Goal: Task Accomplishment & Management: Complete application form

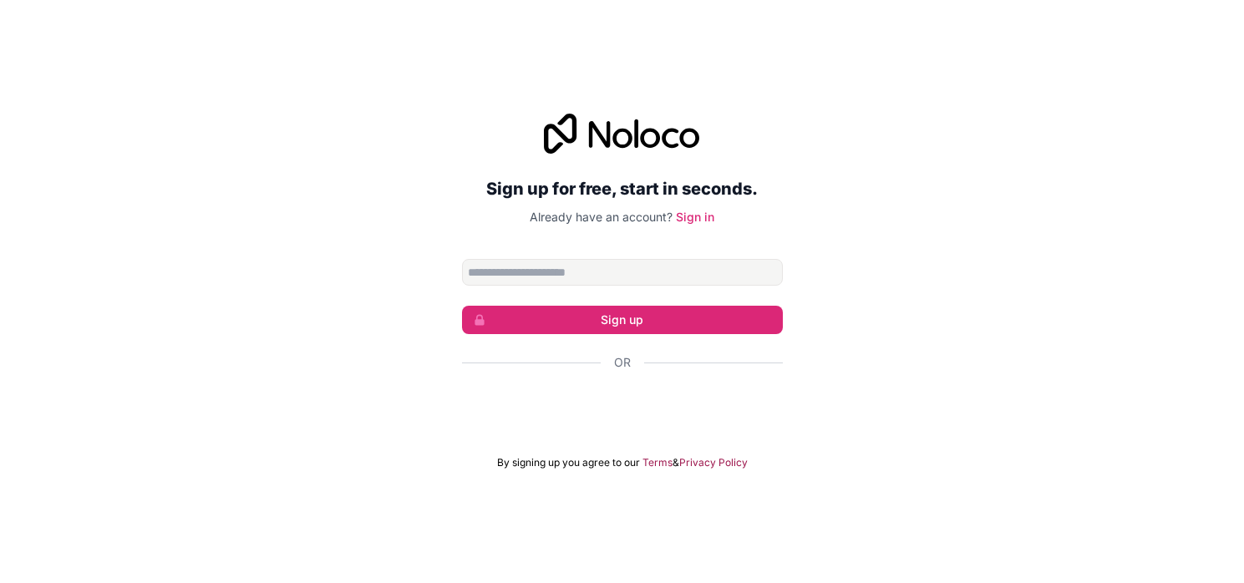
click at [575, 265] on input "Email address" at bounding box center [622, 272] width 321 height 27
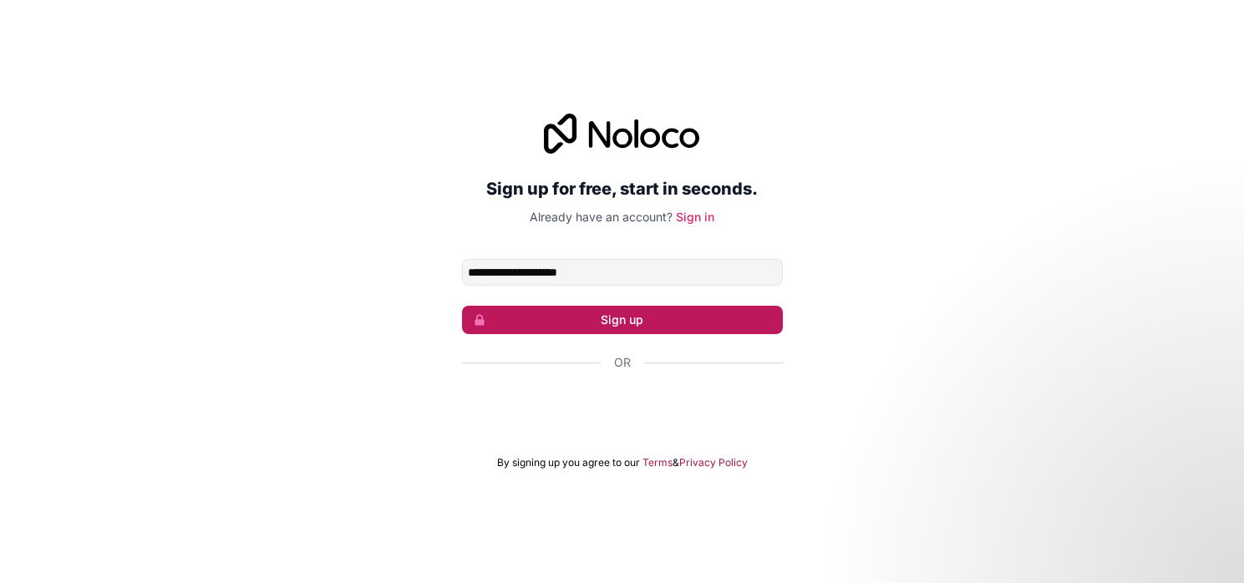
type input "**********"
click at [600, 327] on button "Sign up" at bounding box center [622, 320] width 321 height 28
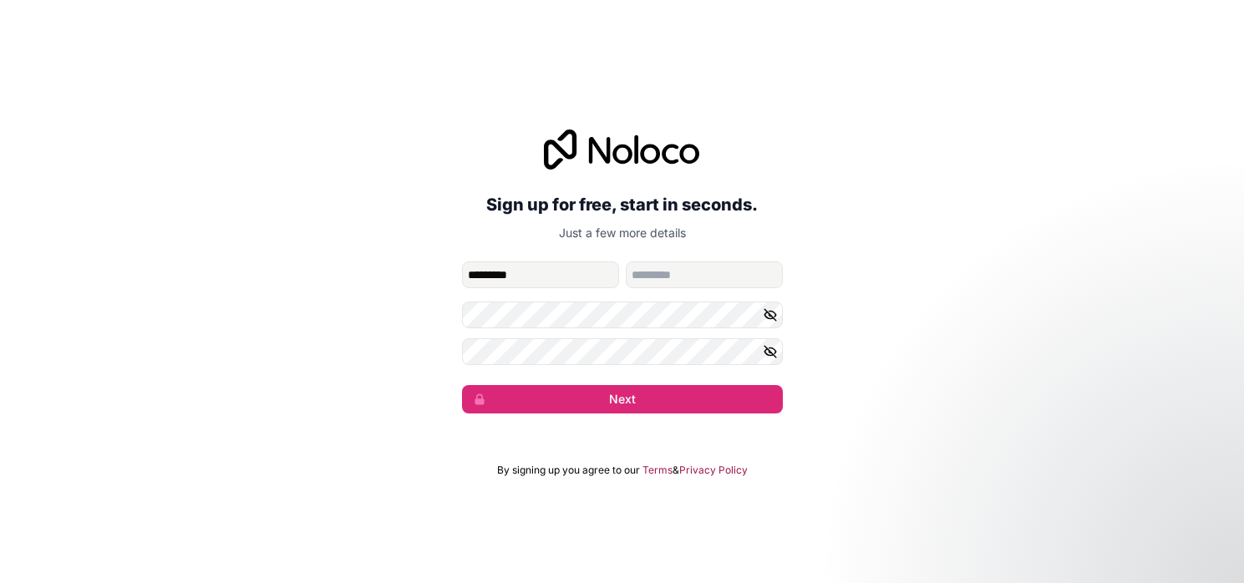
type input "*********"
click at [432, 321] on div "**********" at bounding box center [622, 271] width 1244 height 331
click at [627, 405] on button "Next" at bounding box center [622, 399] width 321 height 28
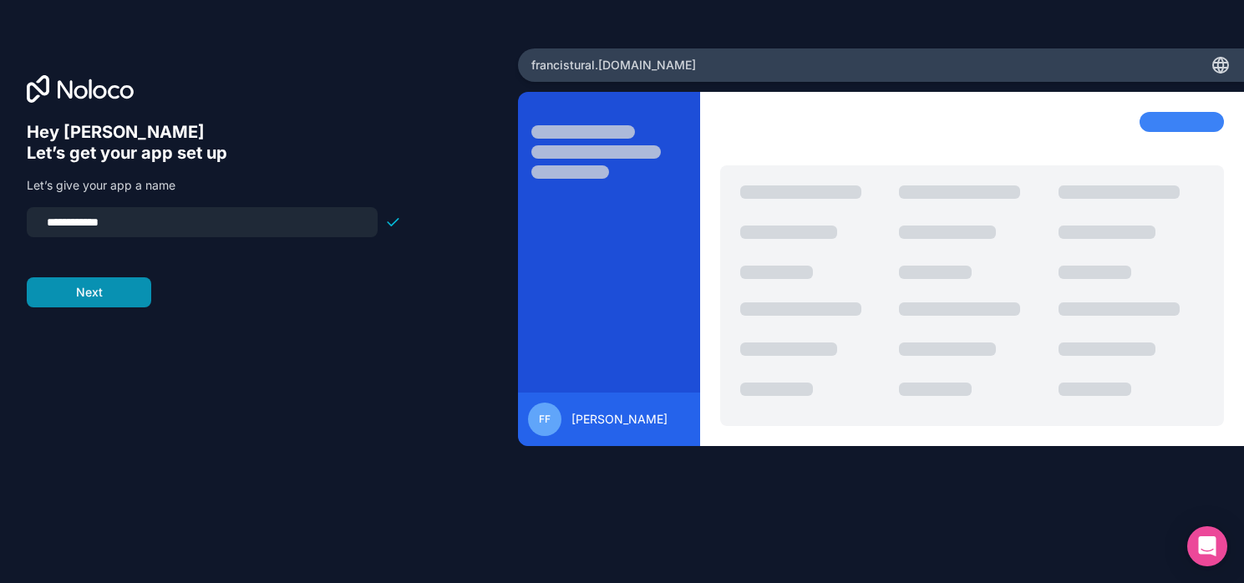
click at [115, 291] on button "Next" at bounding box center [89, 292] width 124 height 30
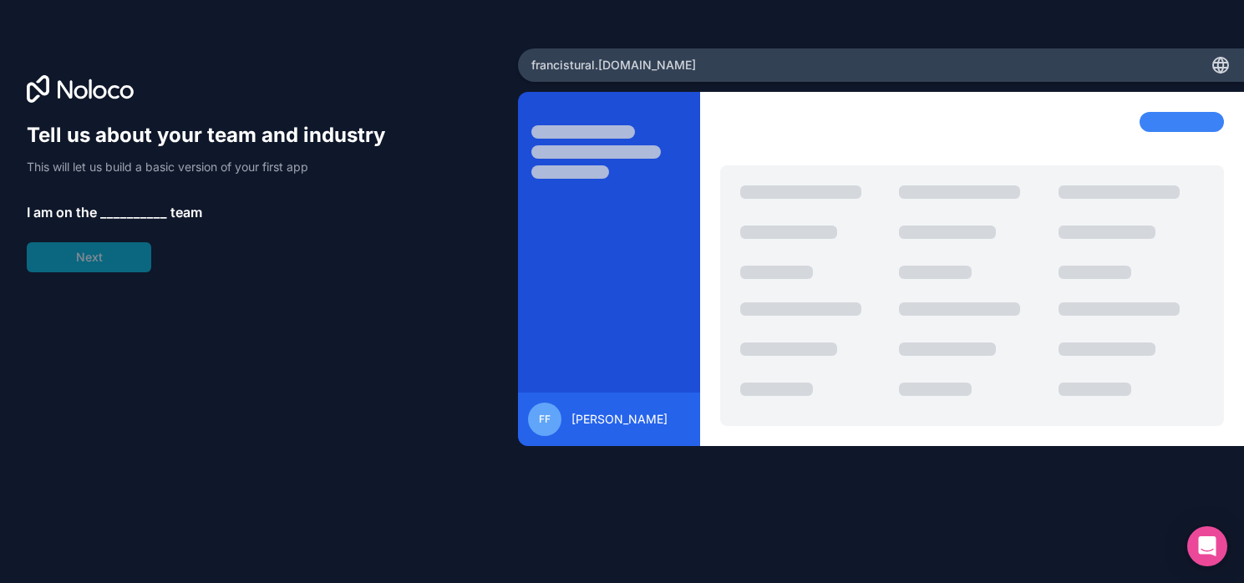
click at [117, 212] on span "__________" at bounding box center [133, 212] width 67 height 20
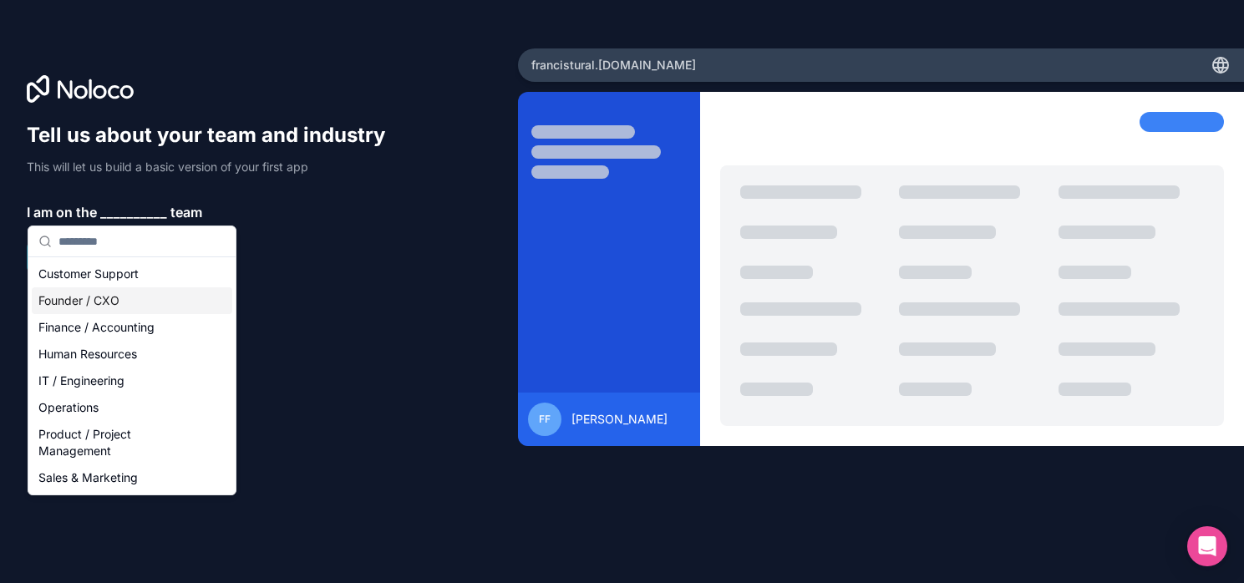
click at [116, 309] on div "Founder / CXO" at bounding box center [132, 300] width 200 height 27
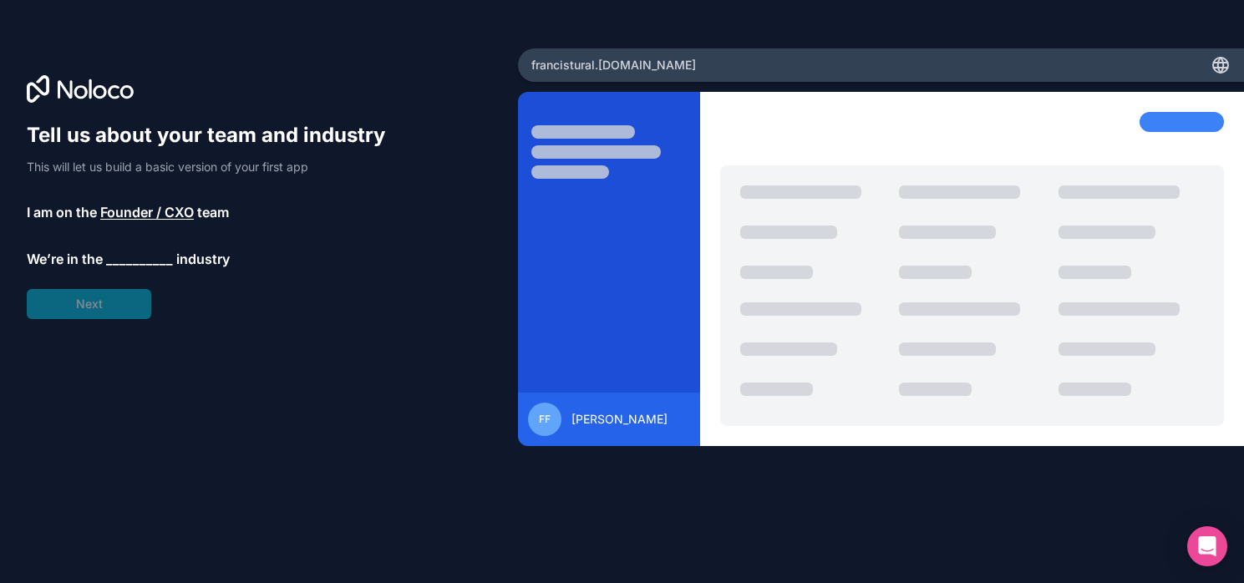
click at [127, 261] on span "__________" at bounding box center [139, 259] width 67 height 20
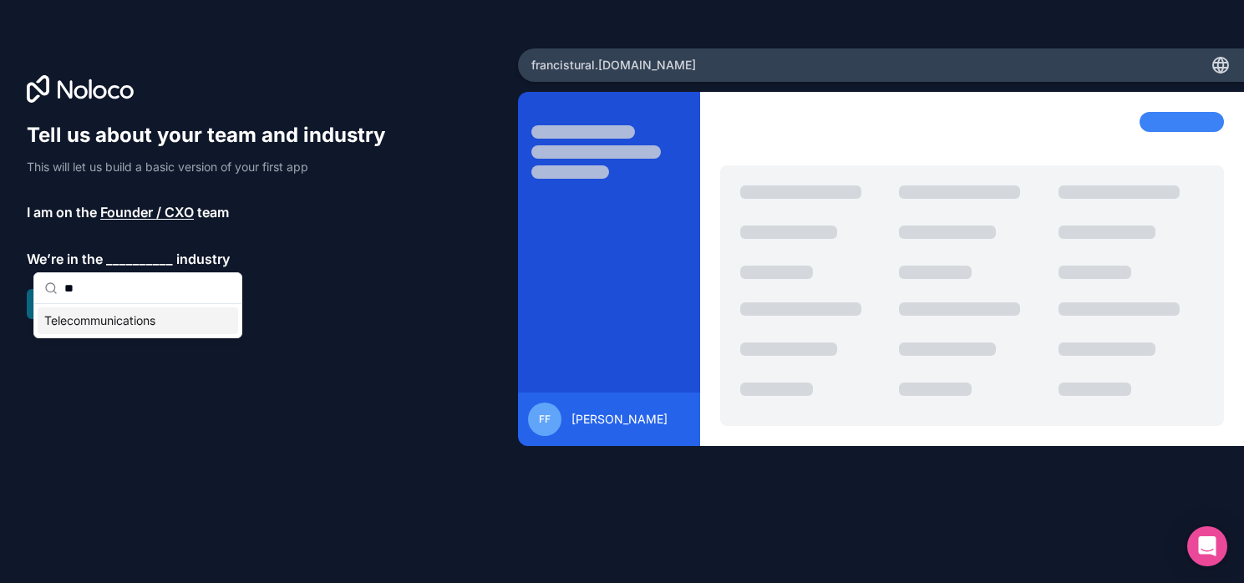
type input "*"
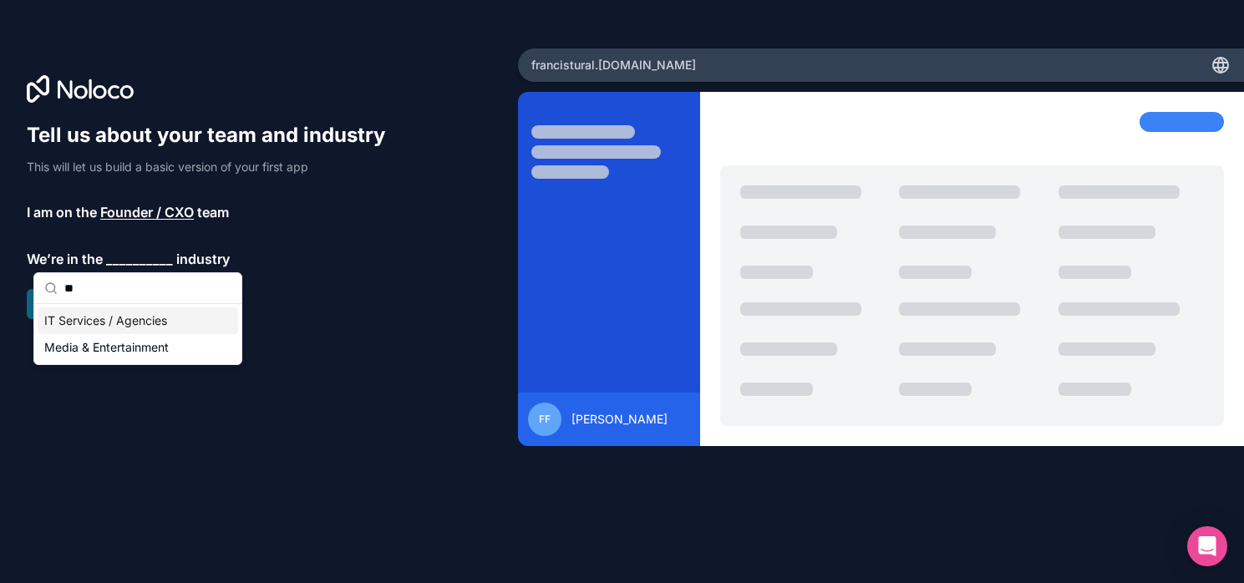
type input "**"
click at [90, 358] on div "Media & Entertainment" at bounding box center [138, 347] width 200 height 27
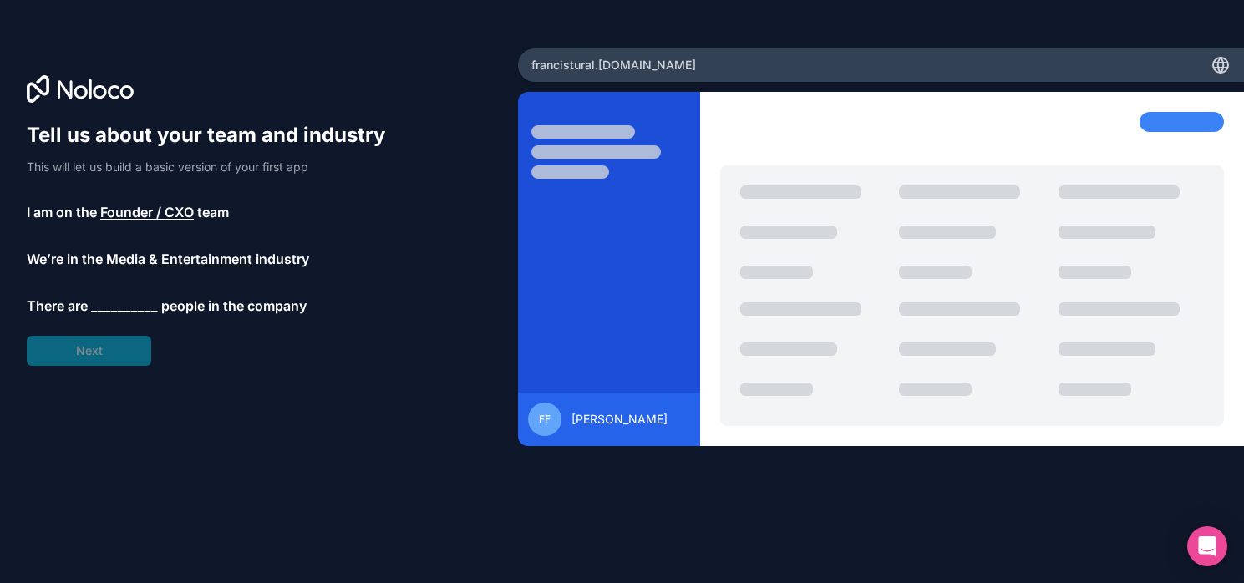
click at [130, 306] on span "__________" at bounding box center [124, 306] width 67 height 20
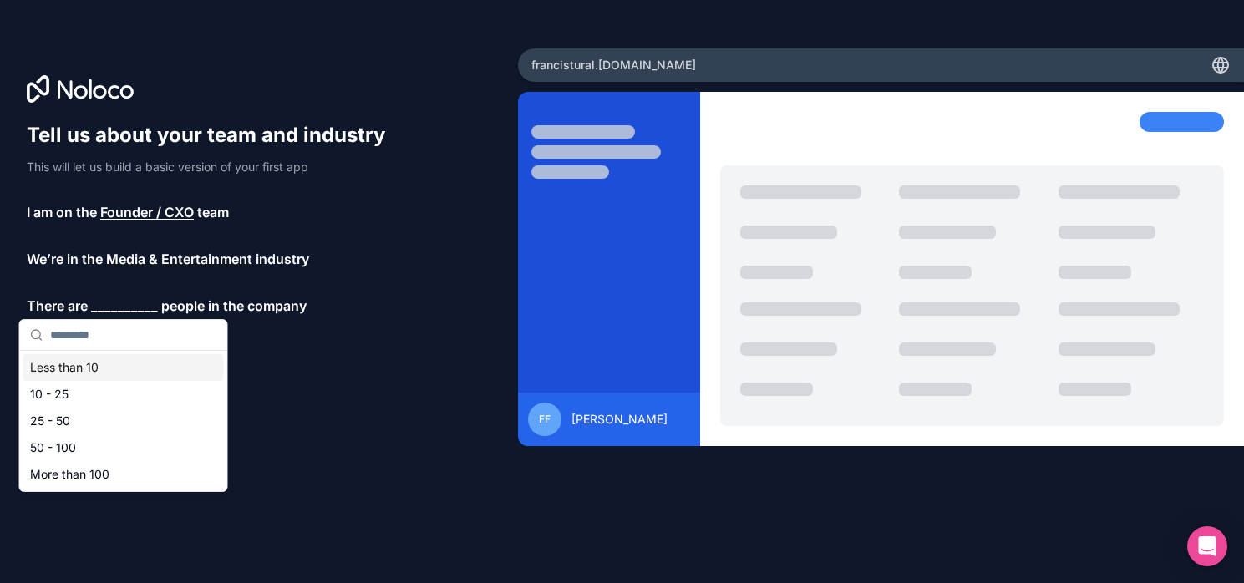
click at [116, 362] on div "Less than 10" at bounding box center [123, 367] width 200 height 27
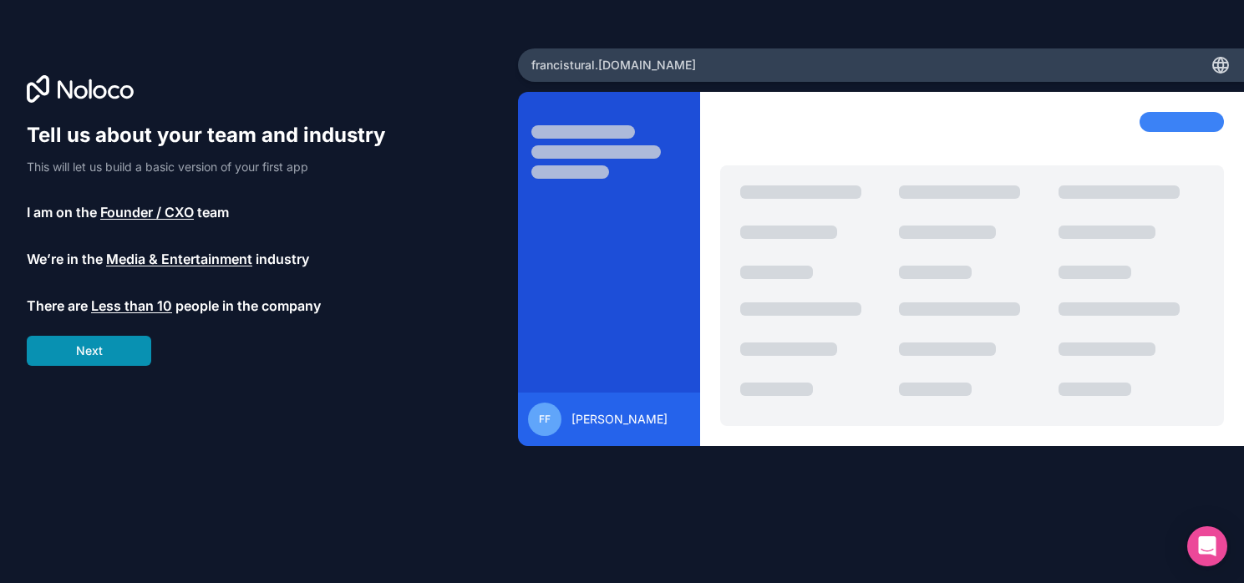
click at [116, 350] on button "Next" at bounding box center [89, 351] width 124 height 30
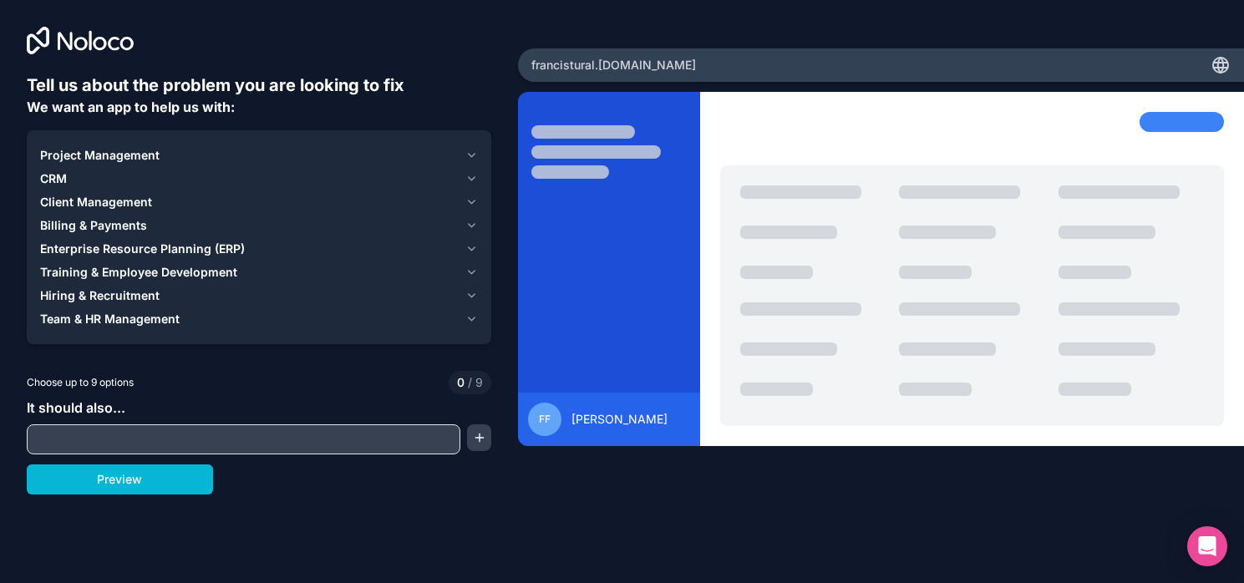
click at [231, 155] on div "Project Management" at bounding box center [249, 155] width 418 height 17
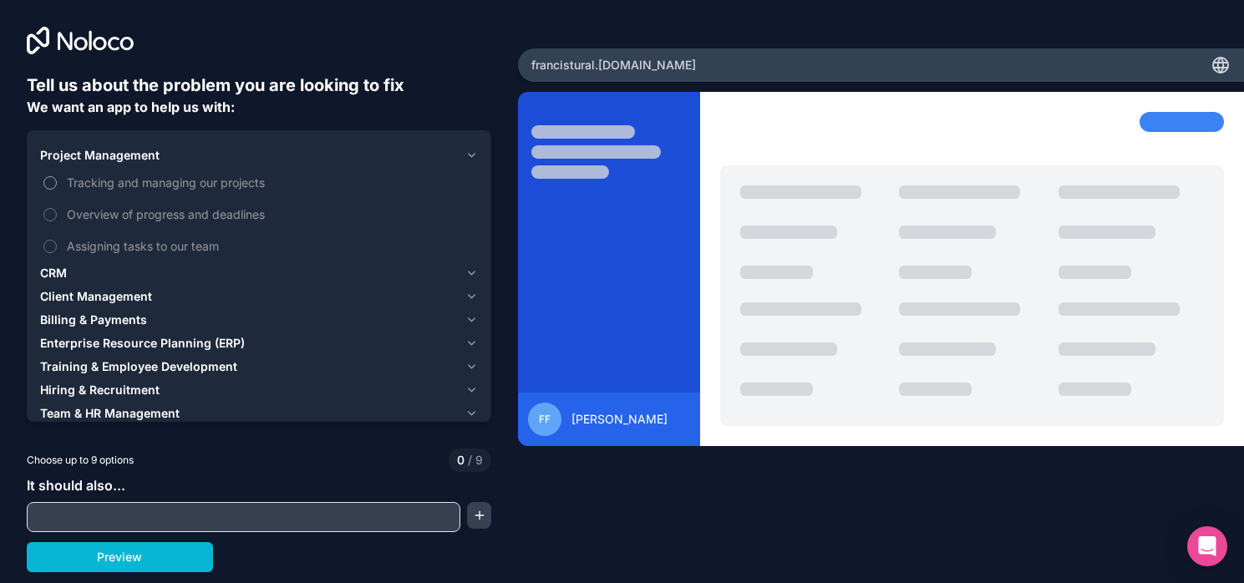
click at [49, 182] on button "Tracking and managing our projects" at bounding box center [49, 182] width 13 height 13
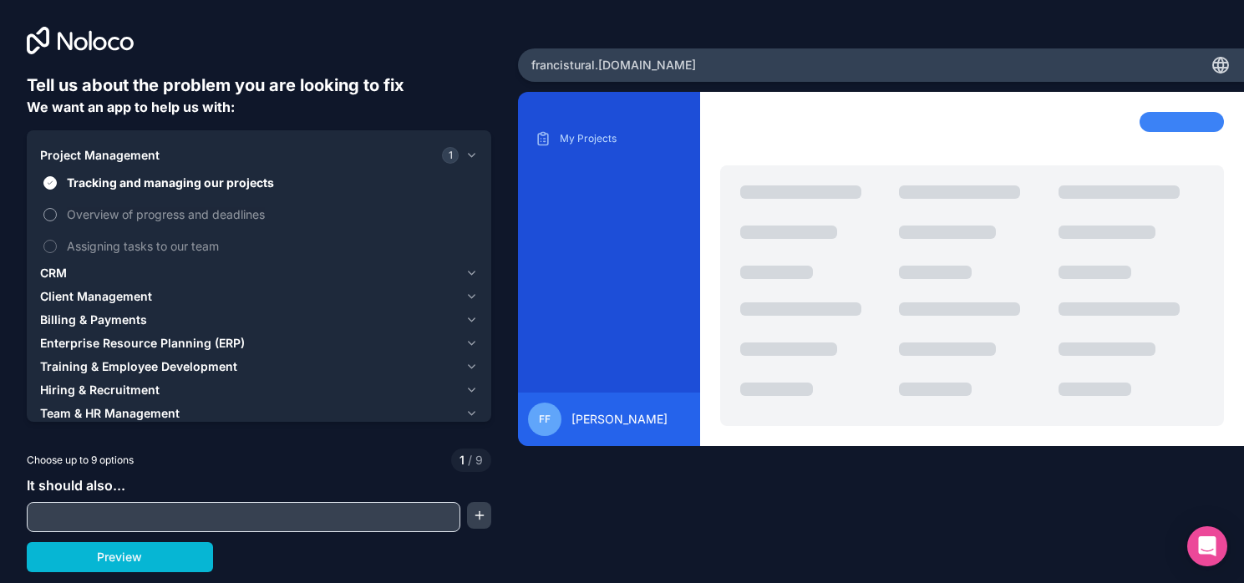
click at [50, 215] on button "Overview of progress and deadlines" at bounding box center [49, 214] width 13 height 13
click at [53, 243] on button "Assigning tasks to our team" at bounding box center [49, 246] width 13 height 13
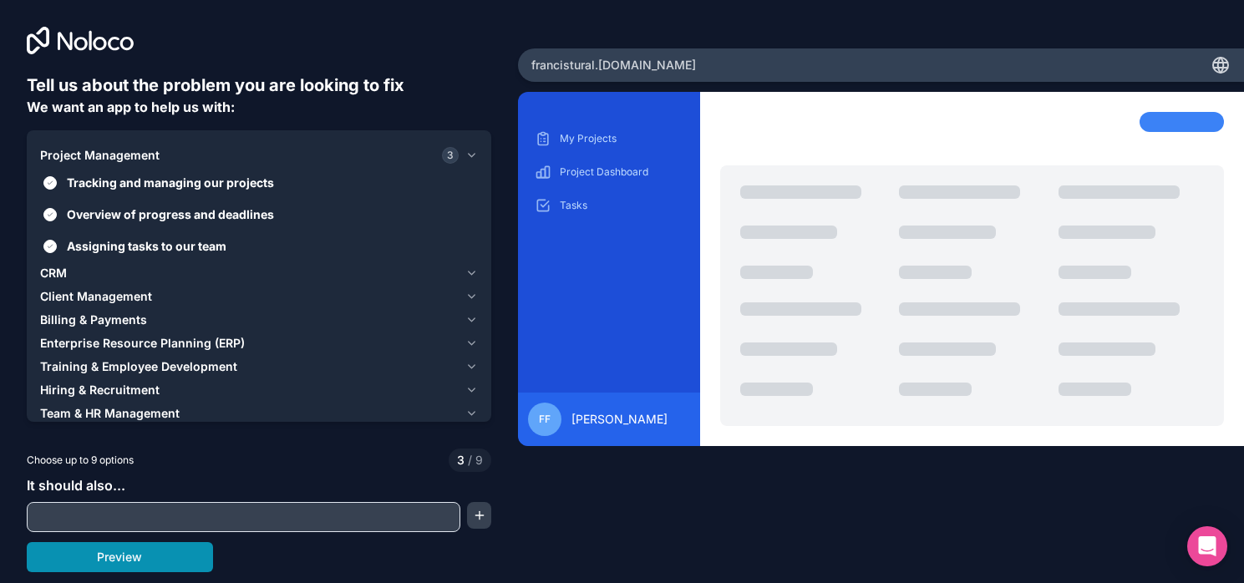
click at [104, 557] on button "Preview" at bounding box center [120, 557] width 186 height 30
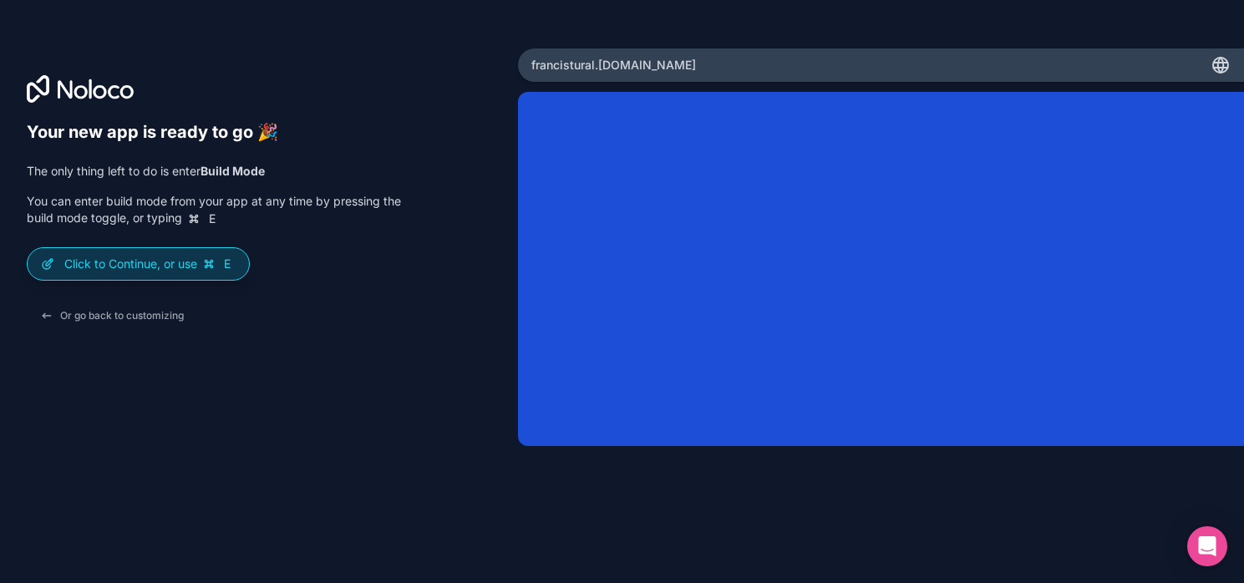
click at [170, 270] on p "Click to Continue, or use E" at bounding box center [149, 264] width 171 height 17
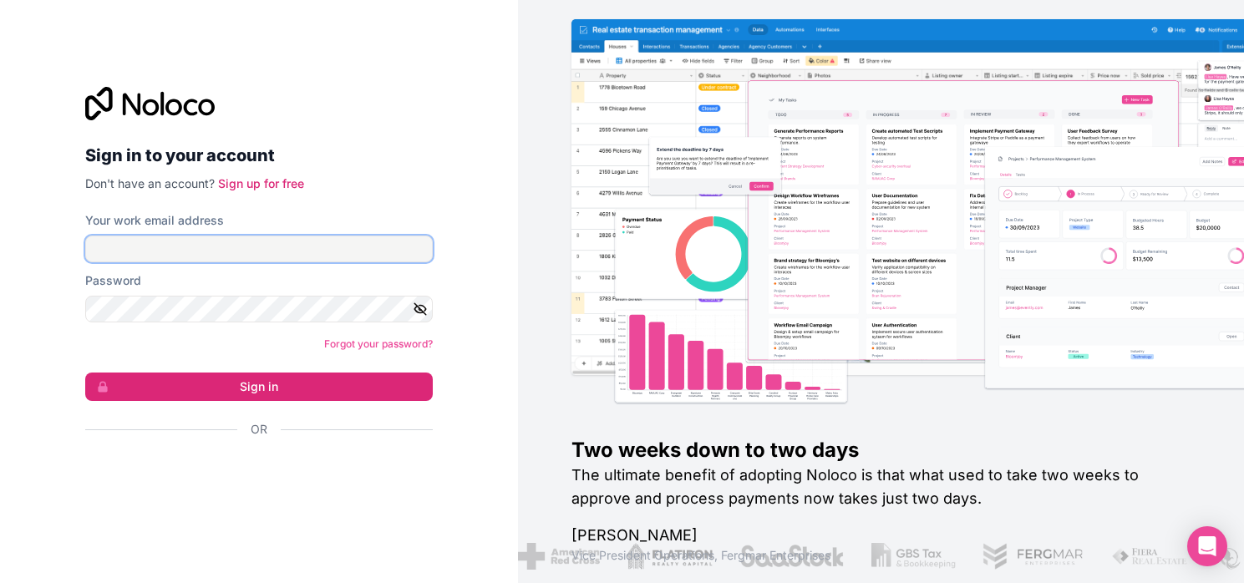
type input "**********"
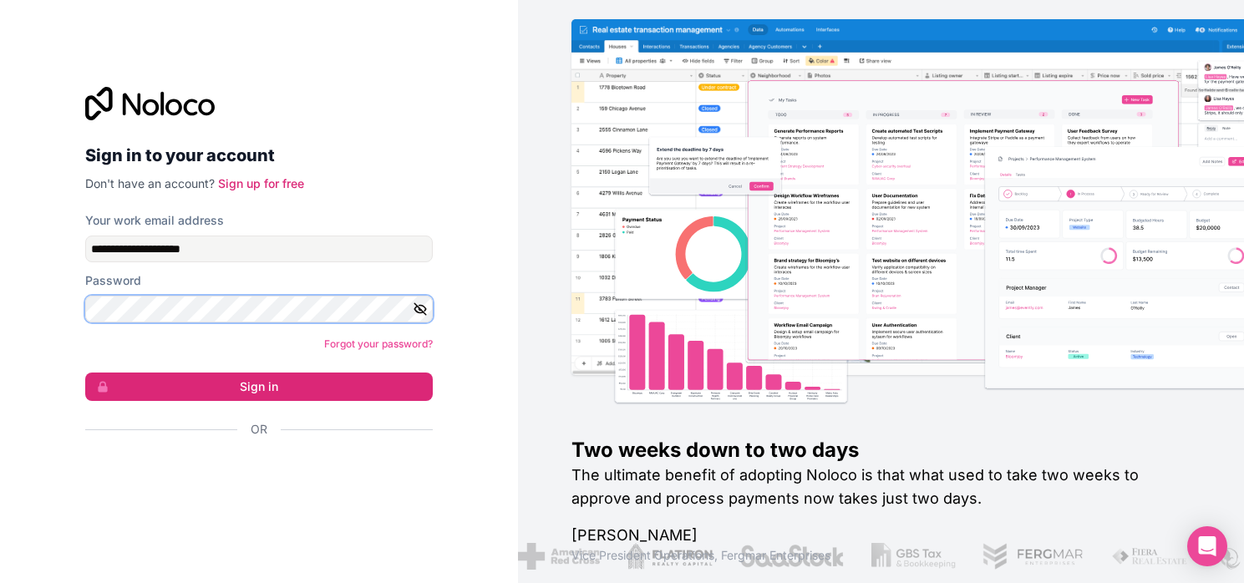
click at [259, 387] on button "Sign in" at bounding box center [258, 387] width 347 height 28
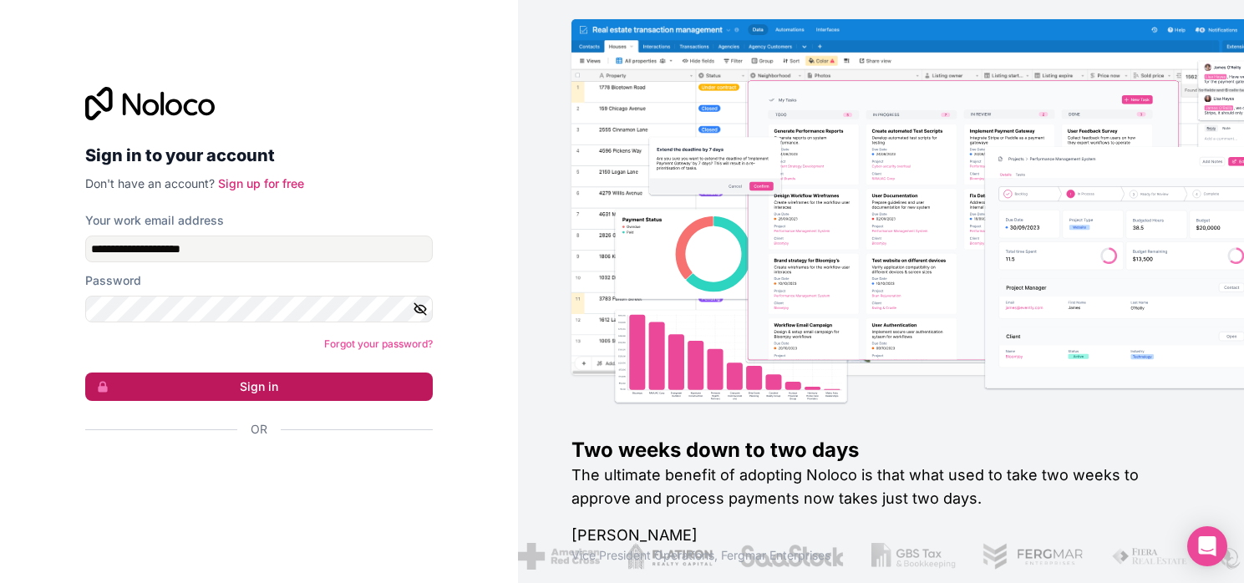
click at [247, 393] on button "Sign in" at bounding box center [258, 387] width 347 height 28
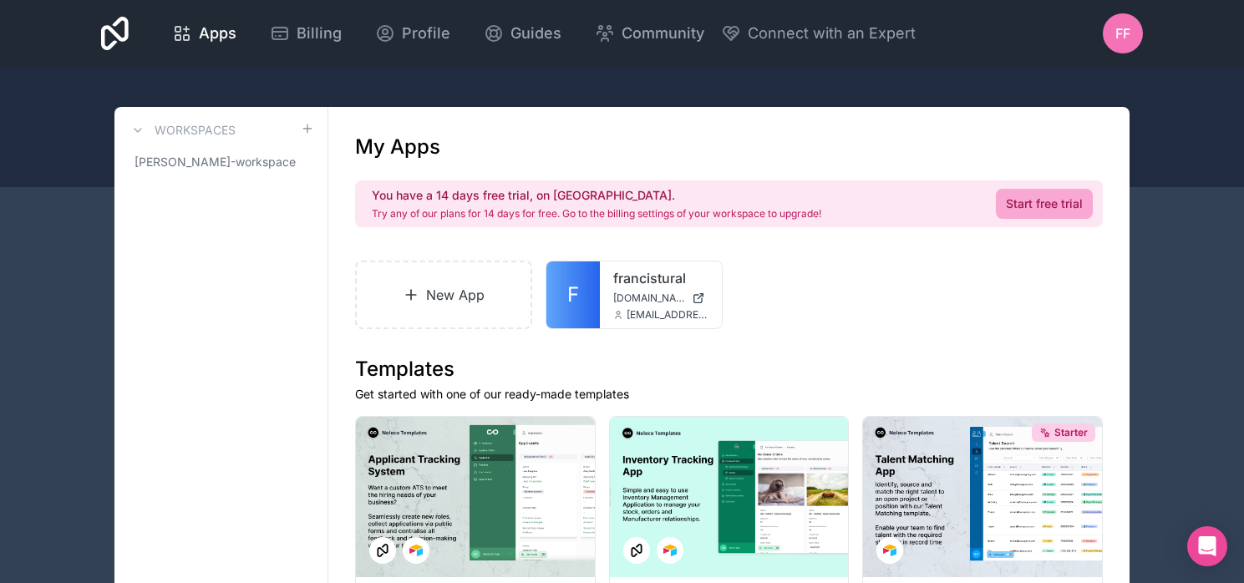
click at [706, 78] on div at bounding box center [622, 127] width 1244 height 120
click at [466, 310] on link "New App" at bounding box center [443, 295] width 177 height 68
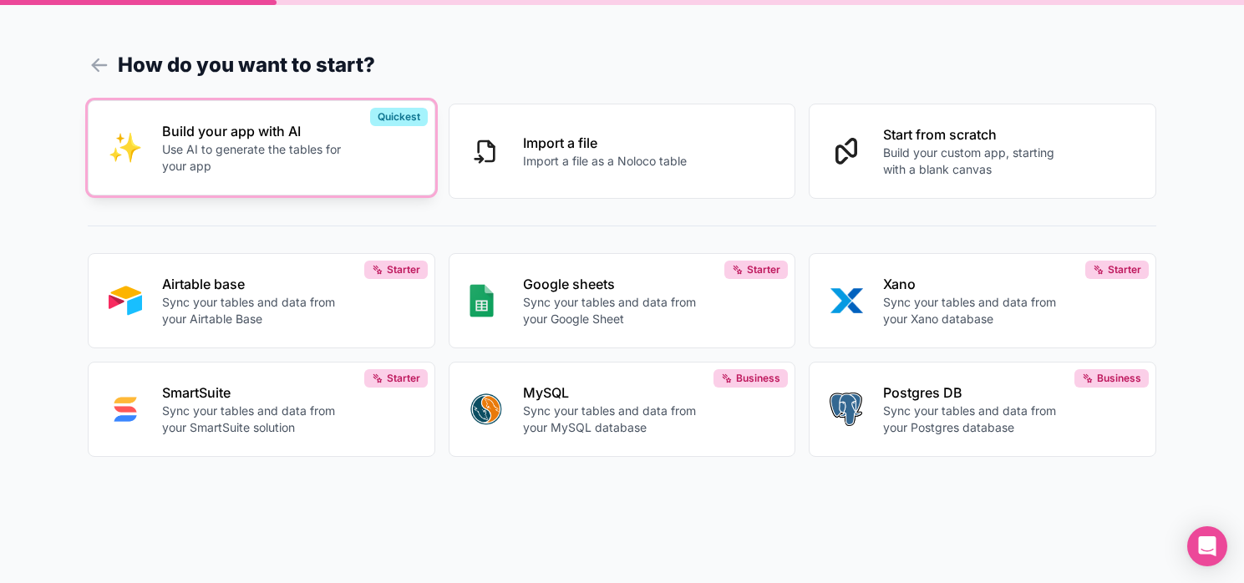
click at [311, 144] on p "Use AI to generate the tables for your app" at bounding box center [254, 157] width 185 height 33
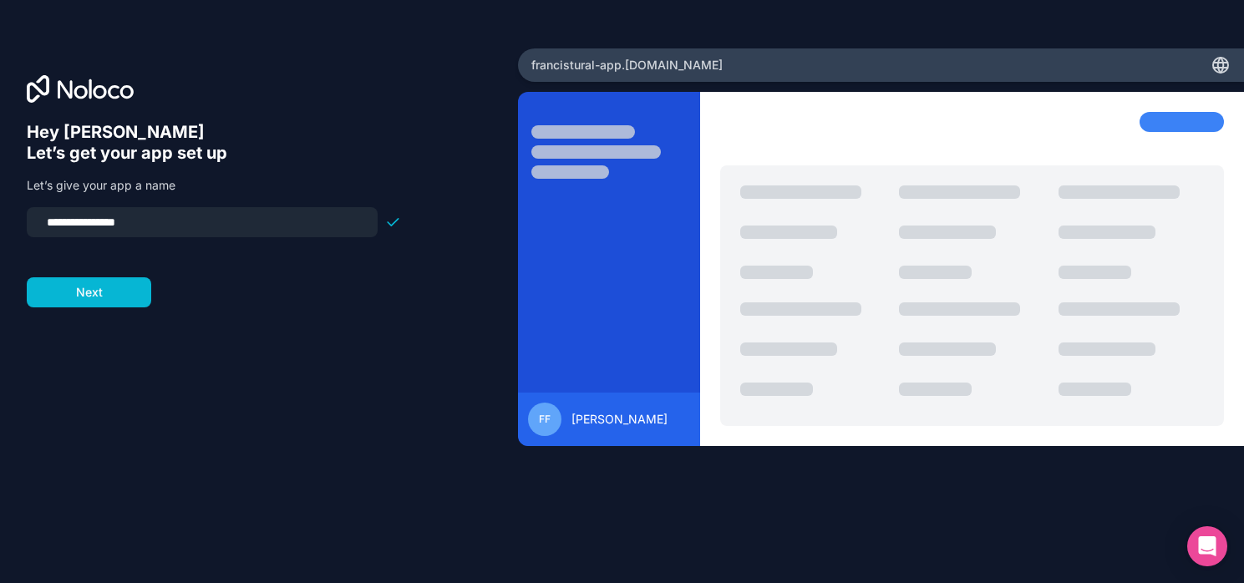
click at [154, 228] on input "**********" at bounding box center [202, 221] width 331 height 23
type input "**********"
click at [92, 297] on button "Next" at bounding box center [89, 292] width 124 height 30
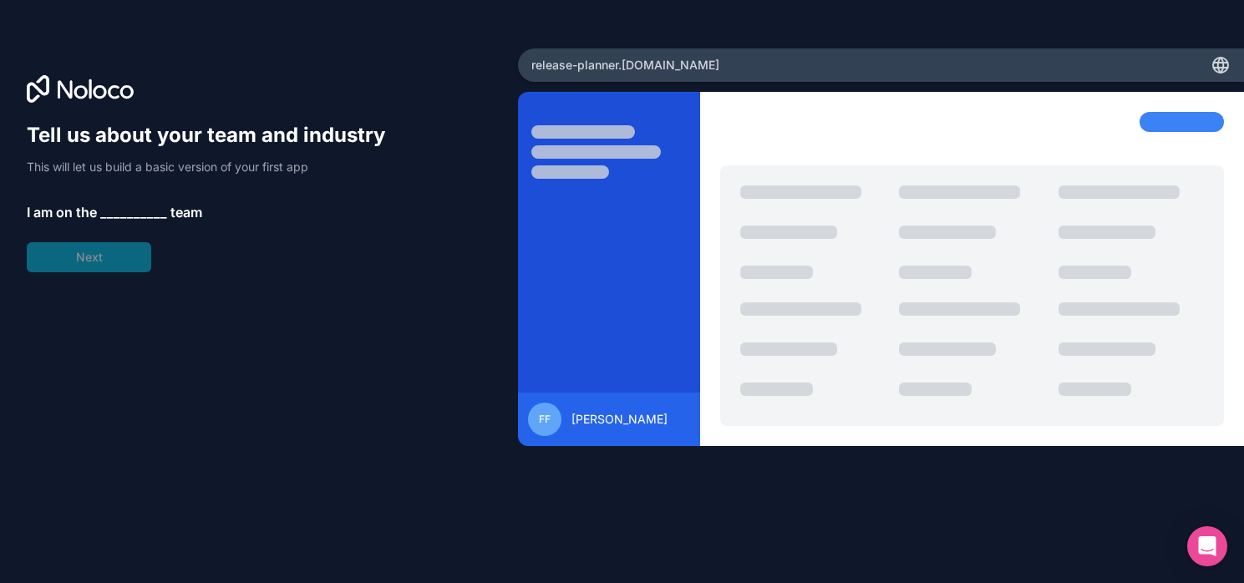
click at [126, 213] on span "__________" at bounding box center [133, 212] width 67 height 20
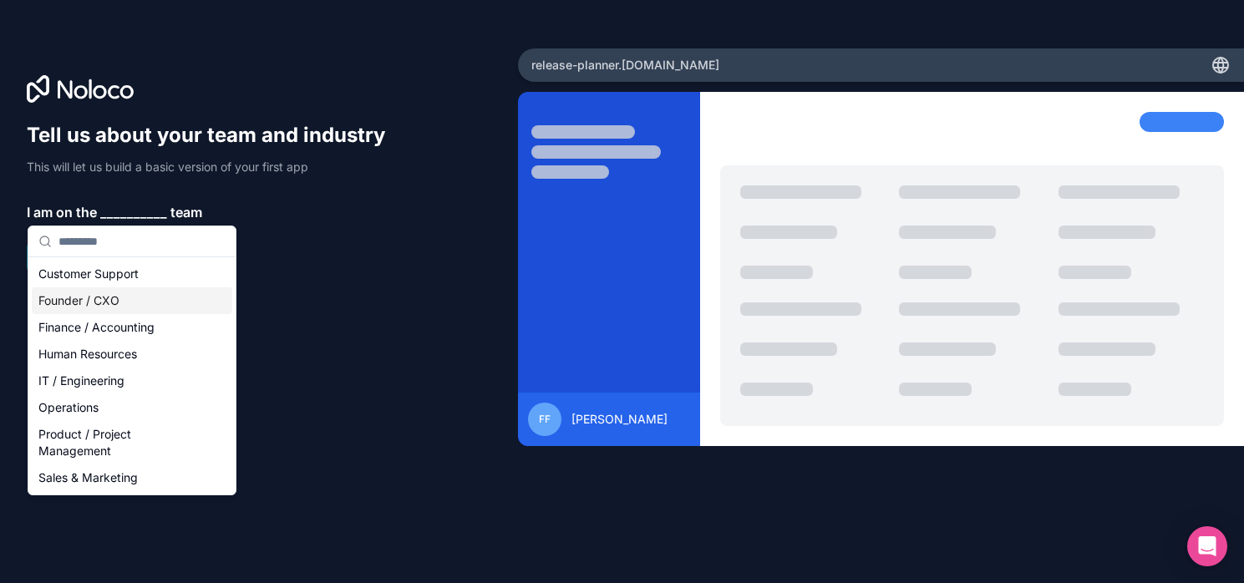
click at [124, 307] on div "Founder / CXO" at bounding box center [132, 300] width 200 height 27
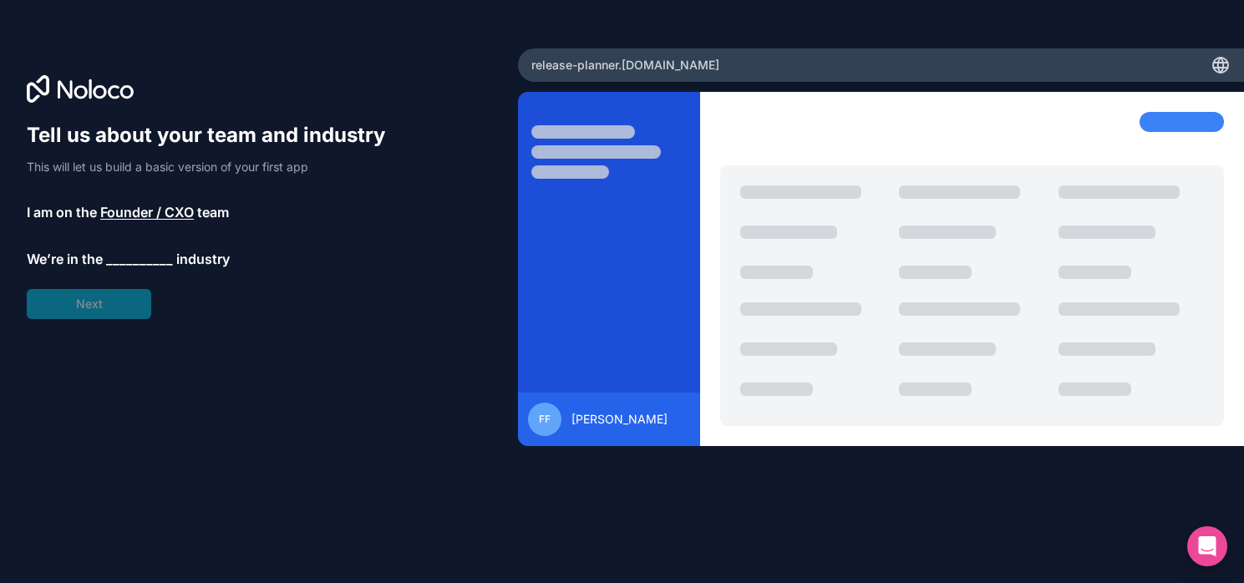
click at [119, 256] on span "__________" at bounding box center [139, 259] width 67 height 20
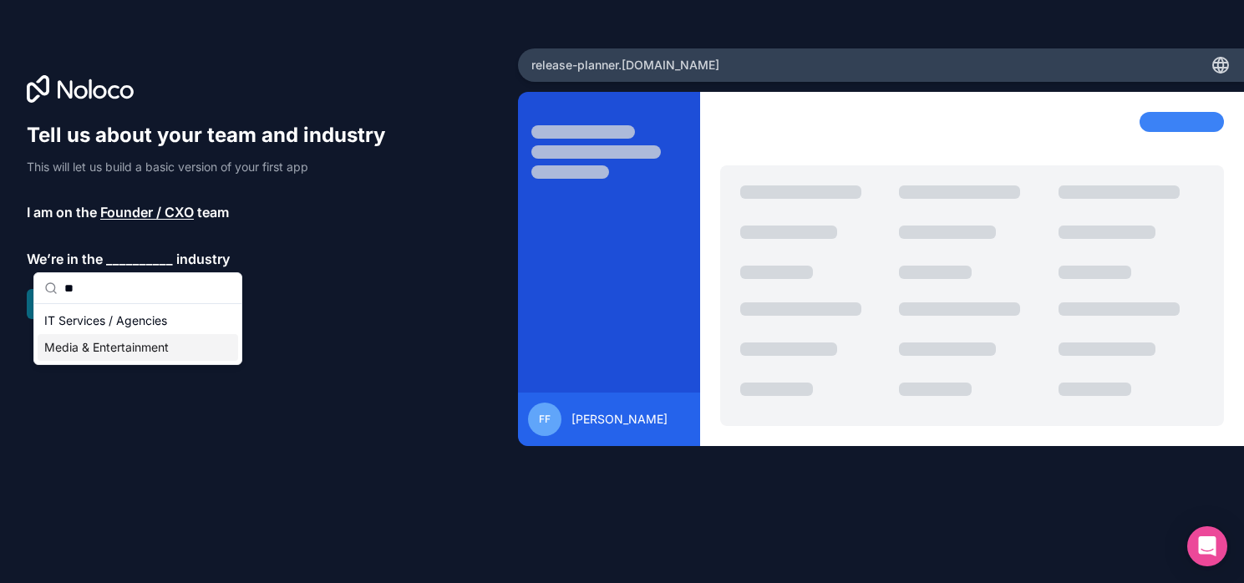
type input "**"
click at [112, 345] on div "Media & Entertainment" at bounding box center [138, 347] width 200 height 27
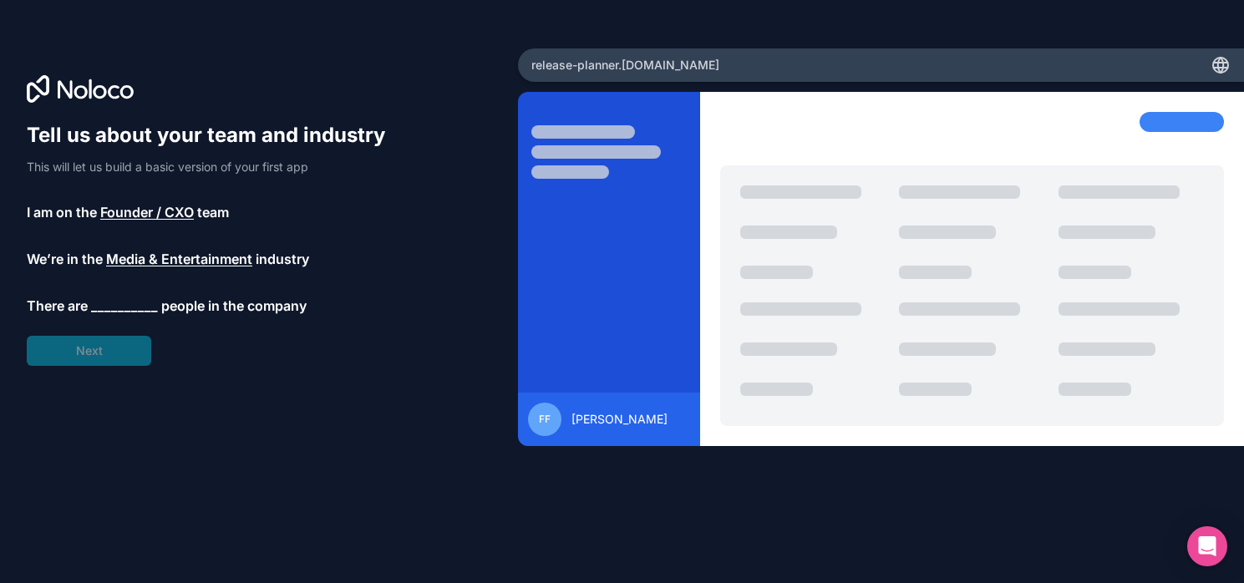
click at [109, 315] on span "__________" at bounding box center [124, 306] width 67 height 20
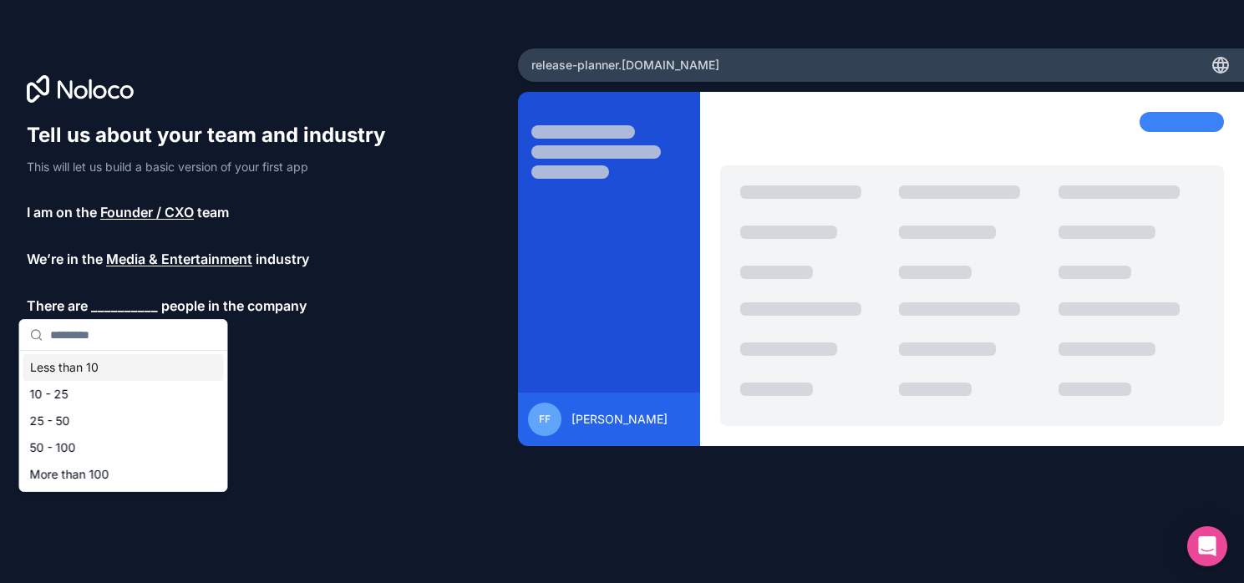
click at [104, 367] on div "Less than 10" at bounding box center [123, 367] width 200 height 27
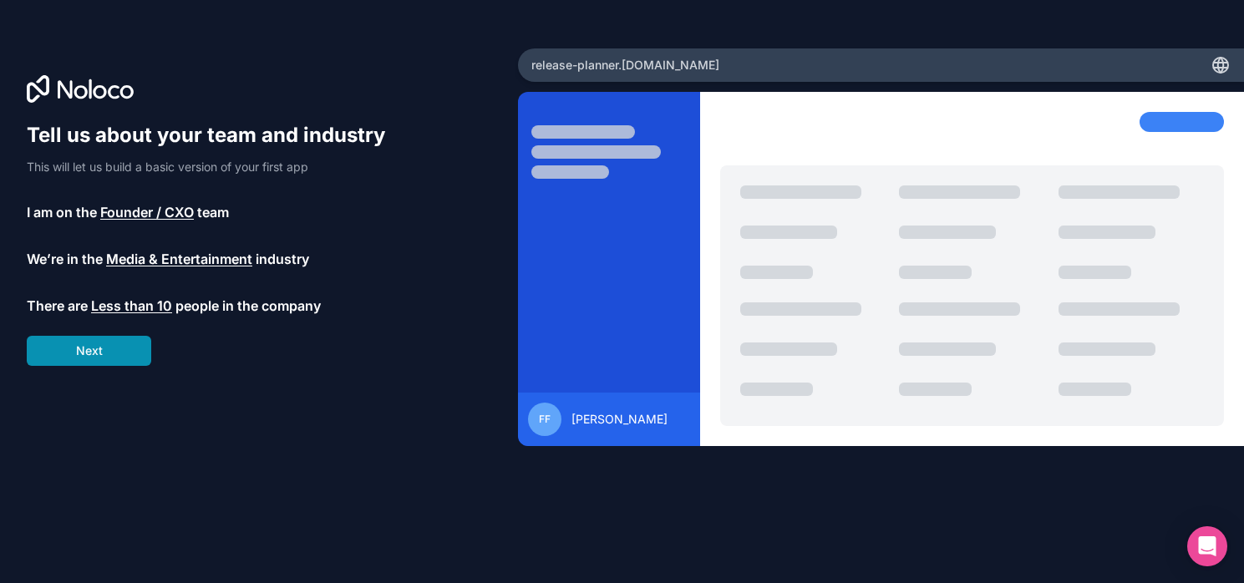
click at [109, 352] on button "Next" at bounding box center [89, 351] width 124 height 30
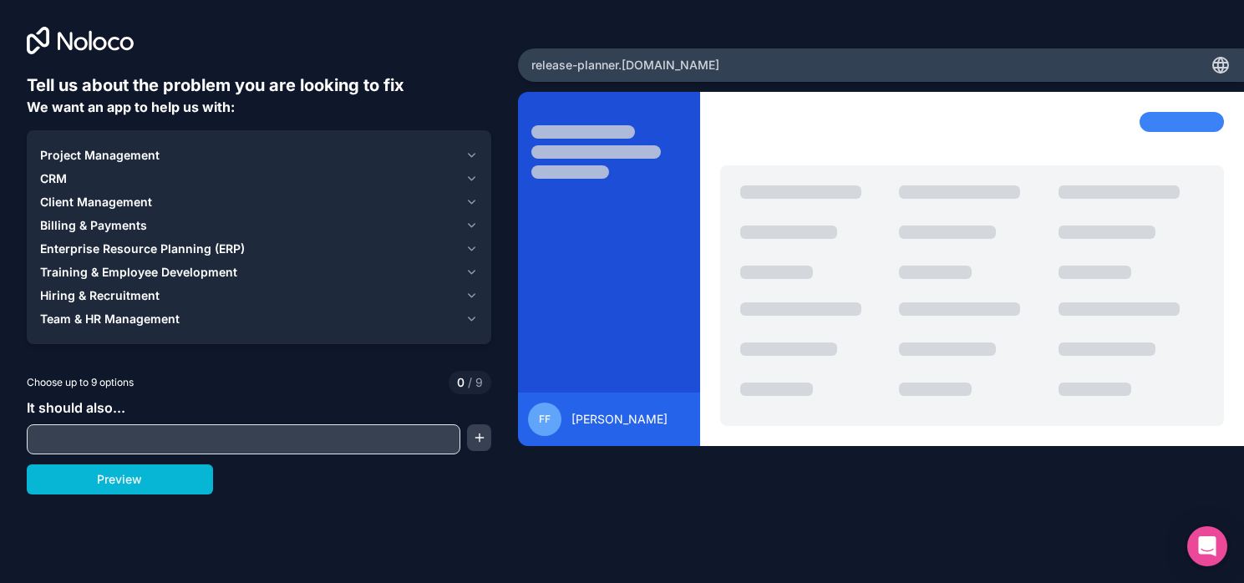
click at [140, 149] on span "Project Management" at bounding box center [99, 155] width 119 height 17
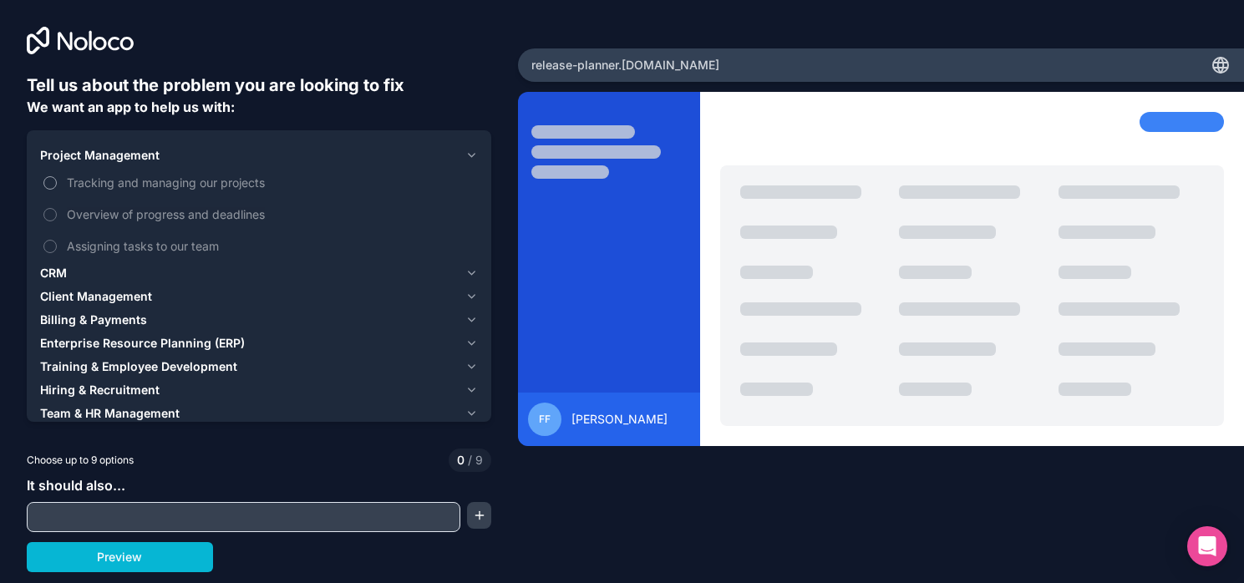
click at [49, 183] on button "Tracking and managing our projects" at bounding box center [49, 182] width 13 height 13
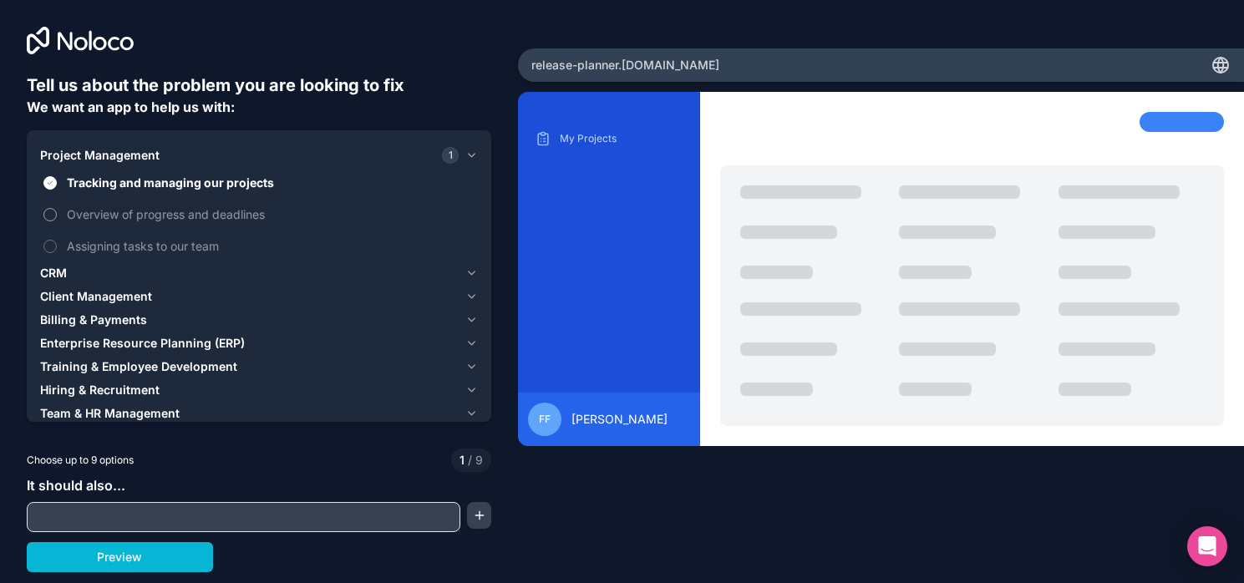
click at [49, 215] on button "Overview of progress and deadlines" at bounding box center [49, 214] width 13 height 13
click at [49, 243] on button "Assigning tasks to our team" at bounding box center [49, 246] width 13 height 13
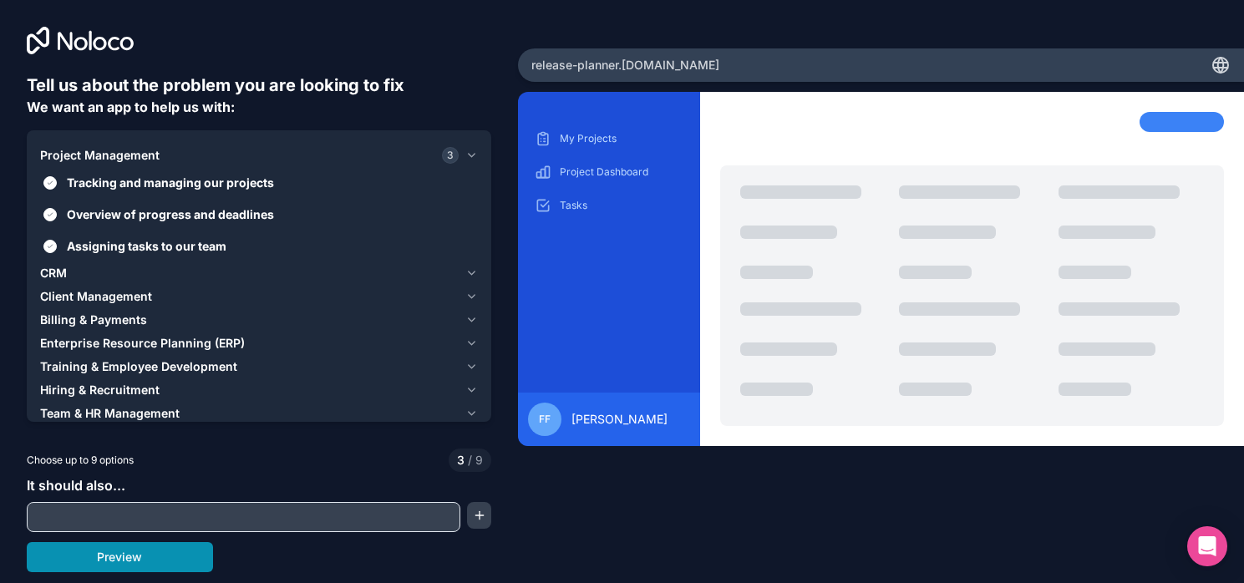
click at [129, 559] on button "Preview" at bounding box center [120, 557] width 186 height 30
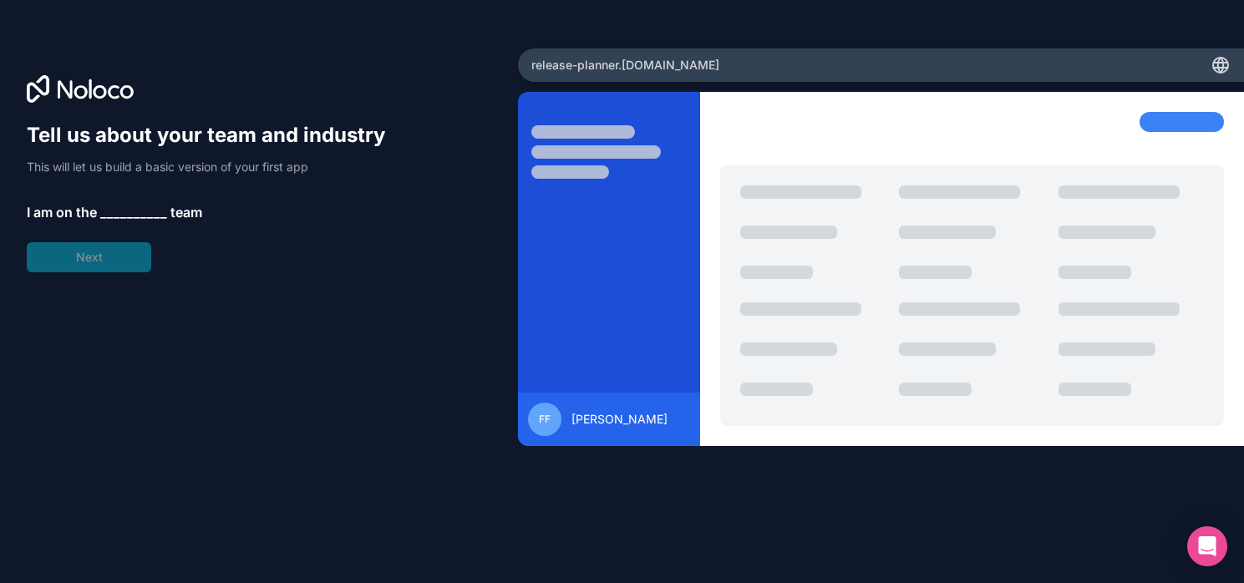
click at [130, 219] on span "__________" at bounding box center [133, 212] width 67 height 20
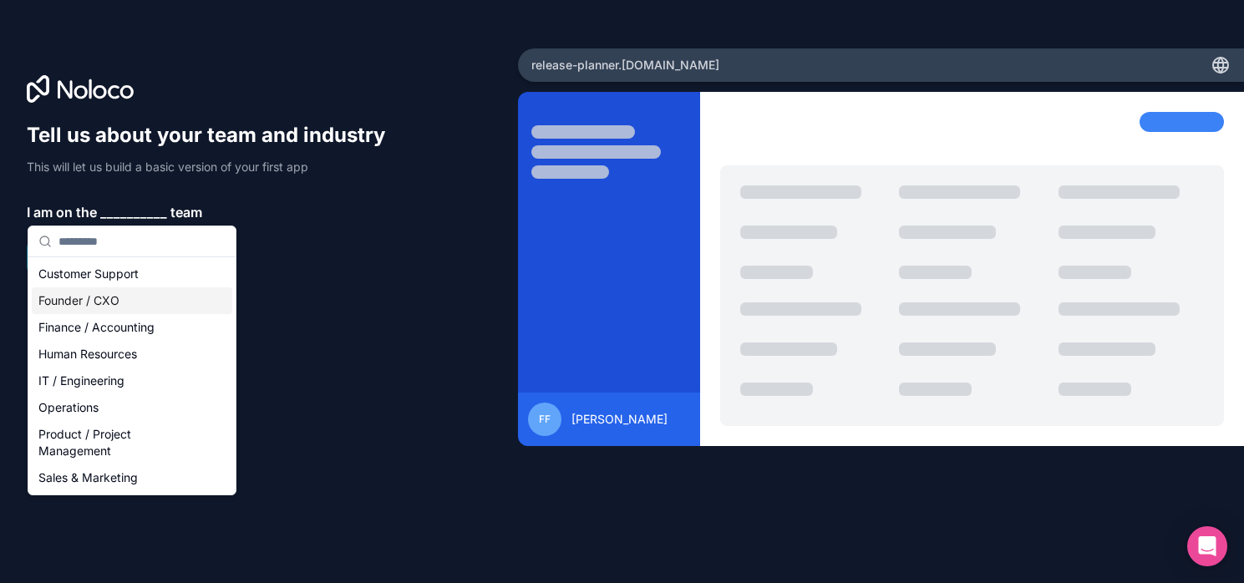
click at [140, 297] on div "Founder / CXO" at bounding box center [132, 300] width 200 height 27
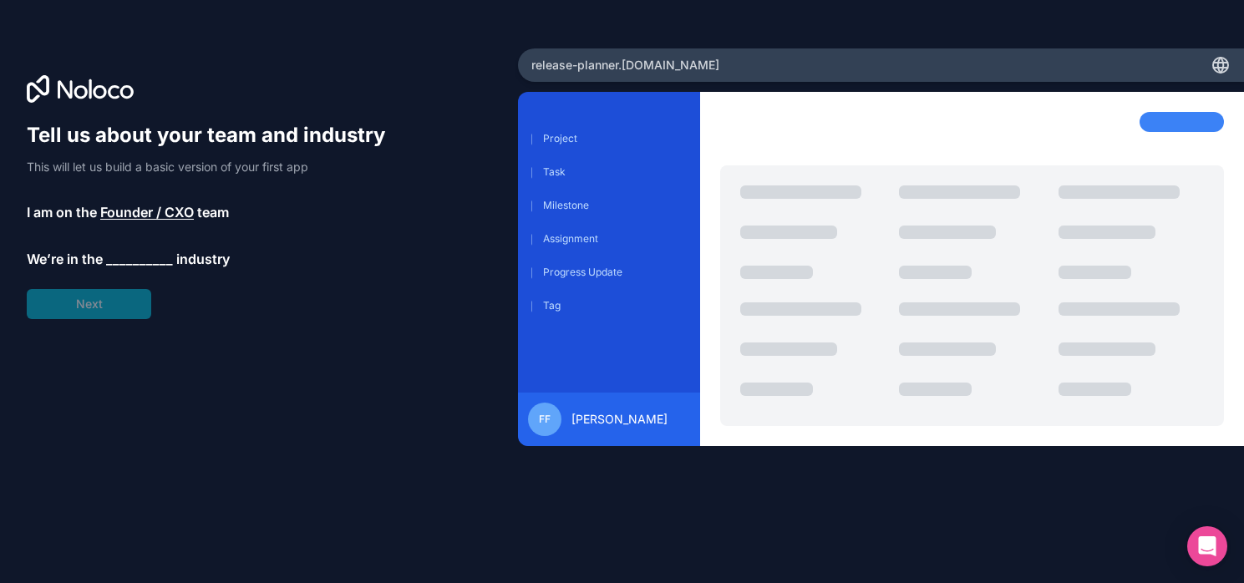
click at [146, 260] on span "__________" at bounding box center [139, 259] width 67 height 20
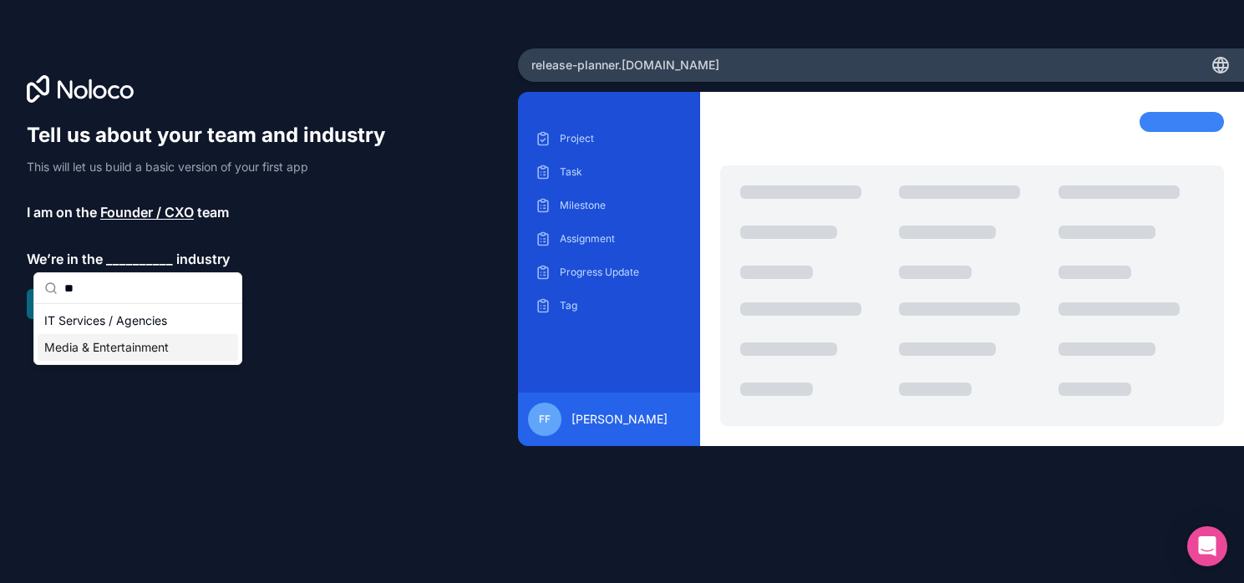
type input "**"
click at [144, 340] on div "Media & Entertainment" at bounding box center [138, 347] width 200 height 27
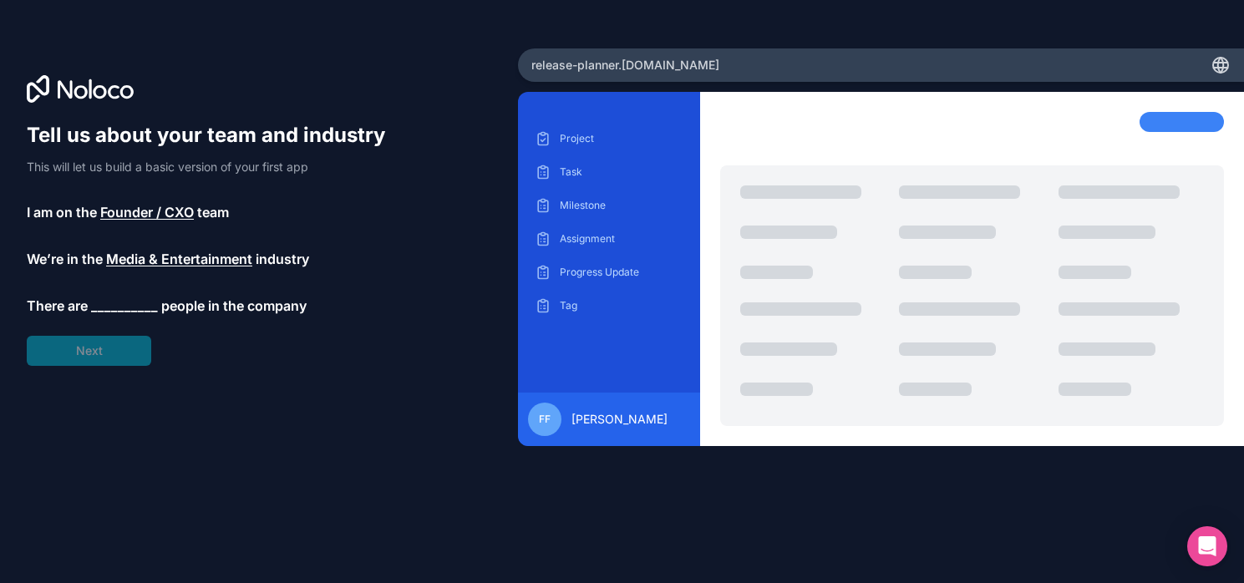
click at [120, 301] on span "__________" at bounding box center [124, 306] width 67 height 20
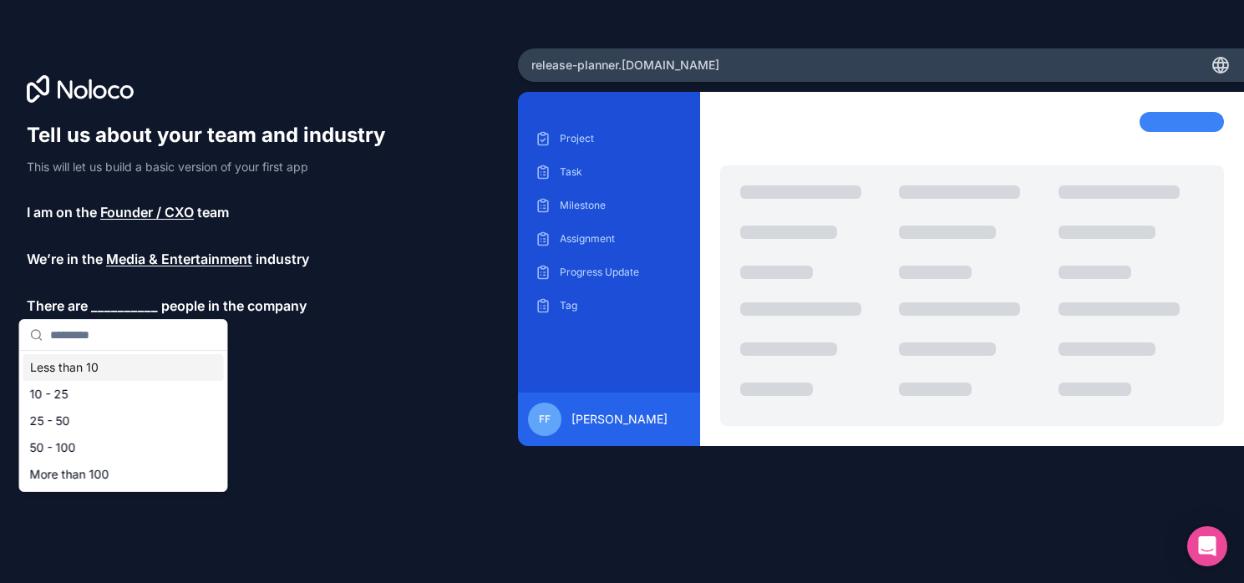
click at [105, 373] on div "Less than 10" at bounding box center [123, 367] width 200 height 27
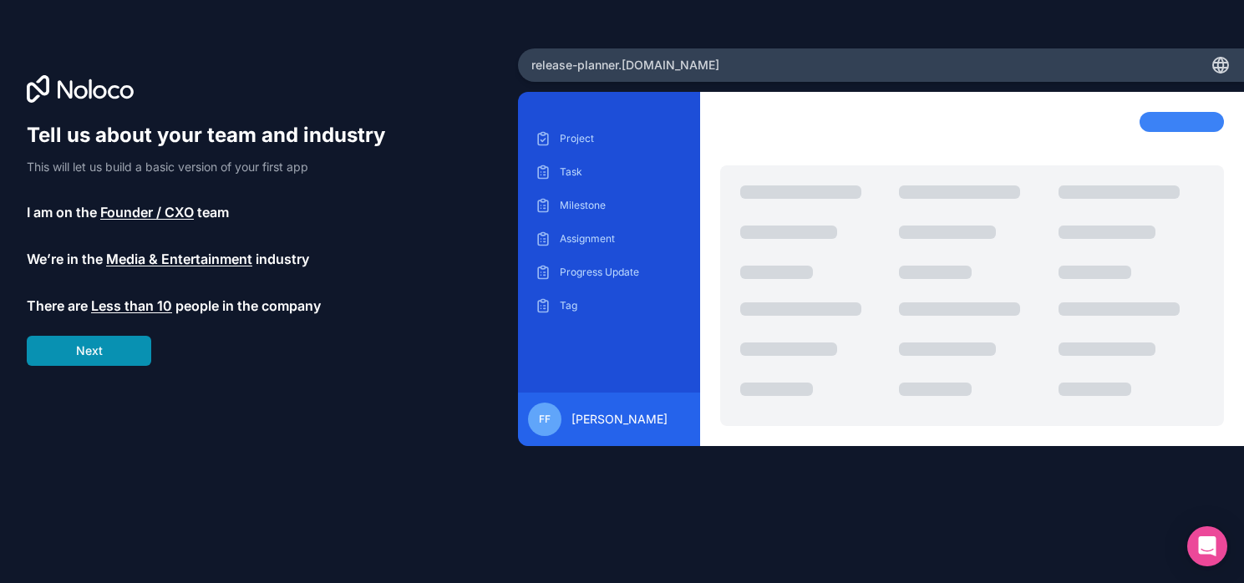
click at [110, 358] on button "Next" at bounding box center [89, 351] width 124 height 30
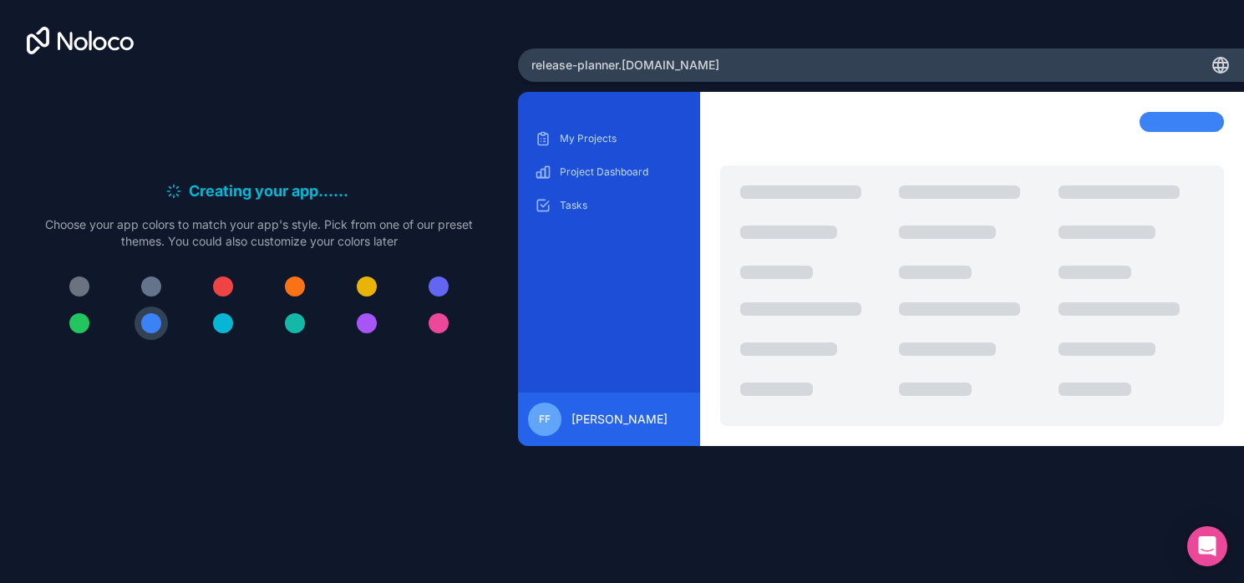
click at [690, 57] on div "release-planner .[DOMAIN_NAME]" at bounding box center [881, 64] width 726 height 33
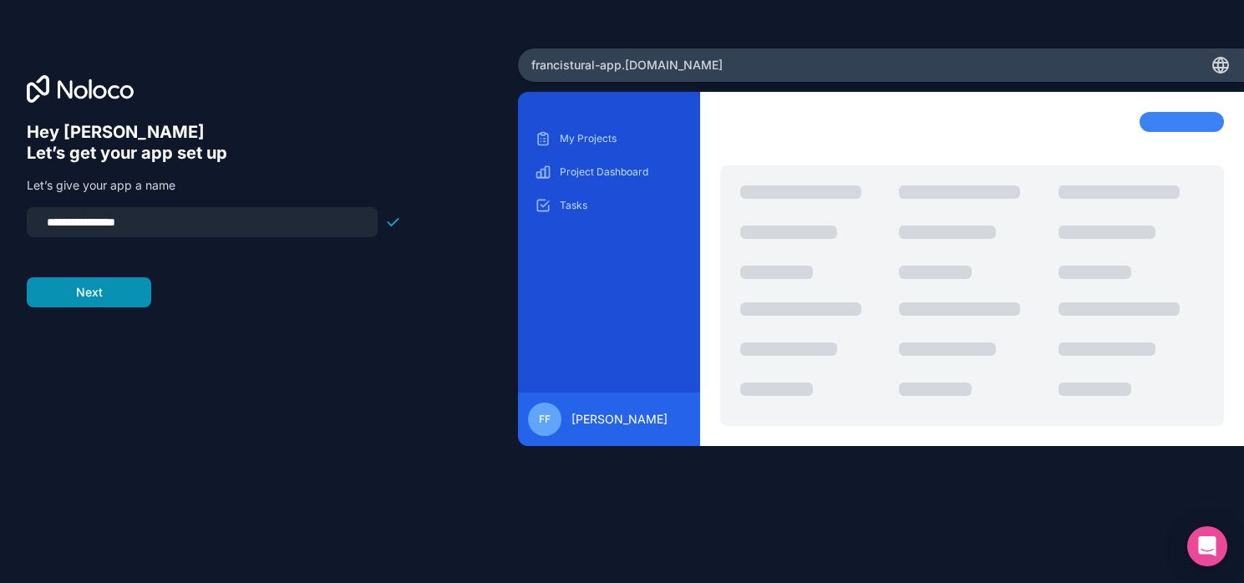
click at [125, 297] on button "Next" at bounding box center [89, 292] width 124 height 30
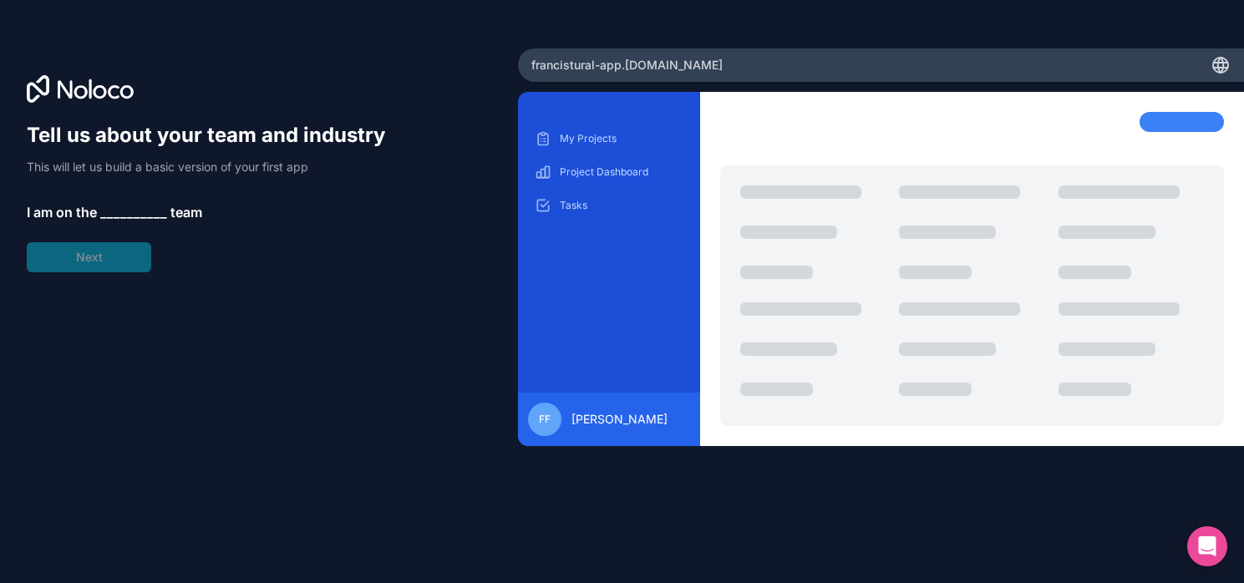
click at [126, 213] on span "__________" at bounding box center [133, 212] width 67 height 20
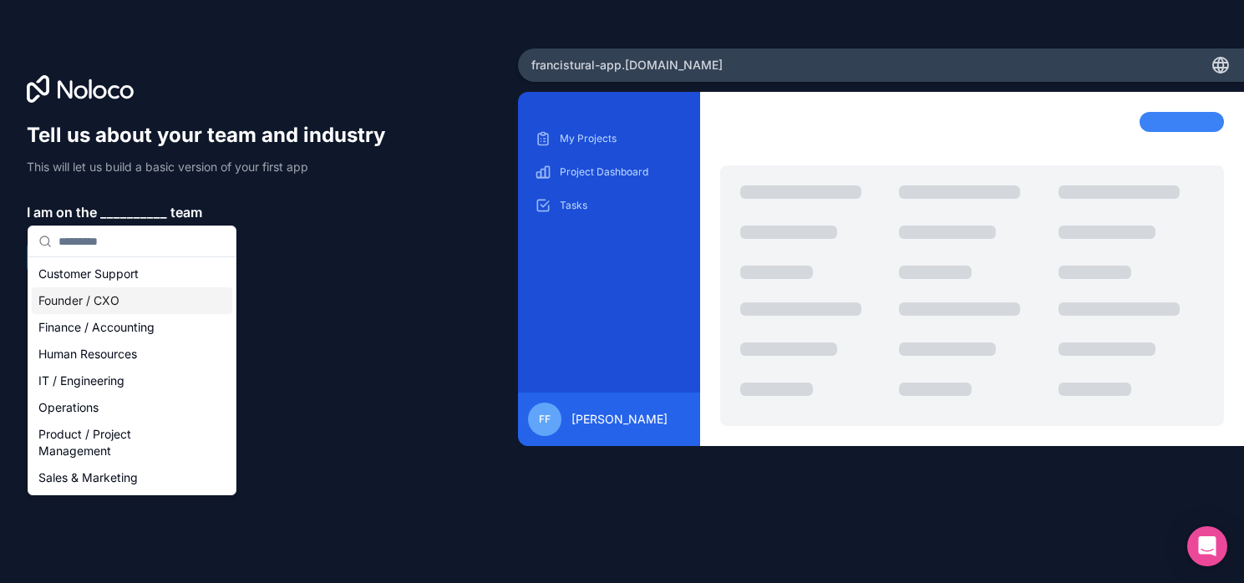
click at [127, 294] on div "Founder / CXO" at bounding box center [132, 300] width 200 height 27
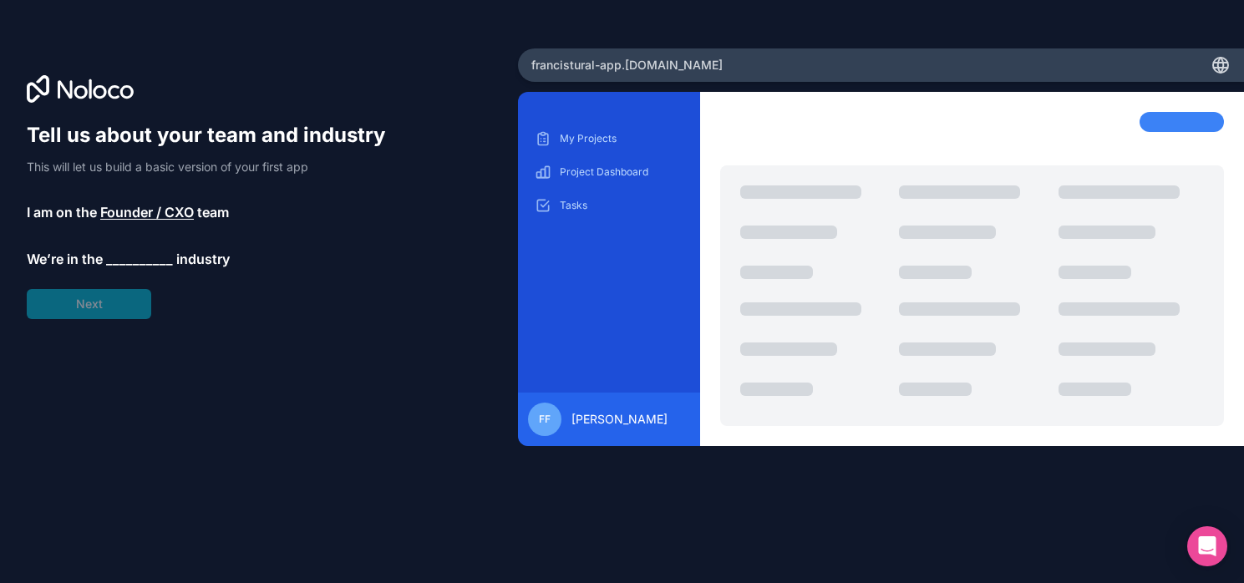
click at [119, 253] on span "__________" at bounding box center [139, 259] width 67 height 20
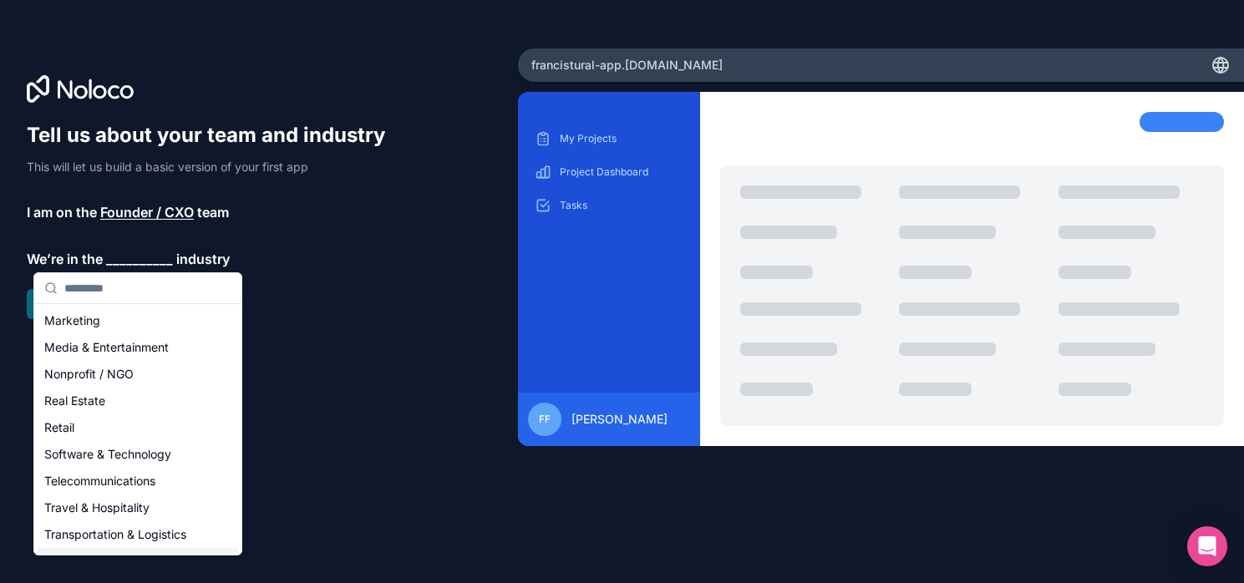
scroll to position [237, 0]
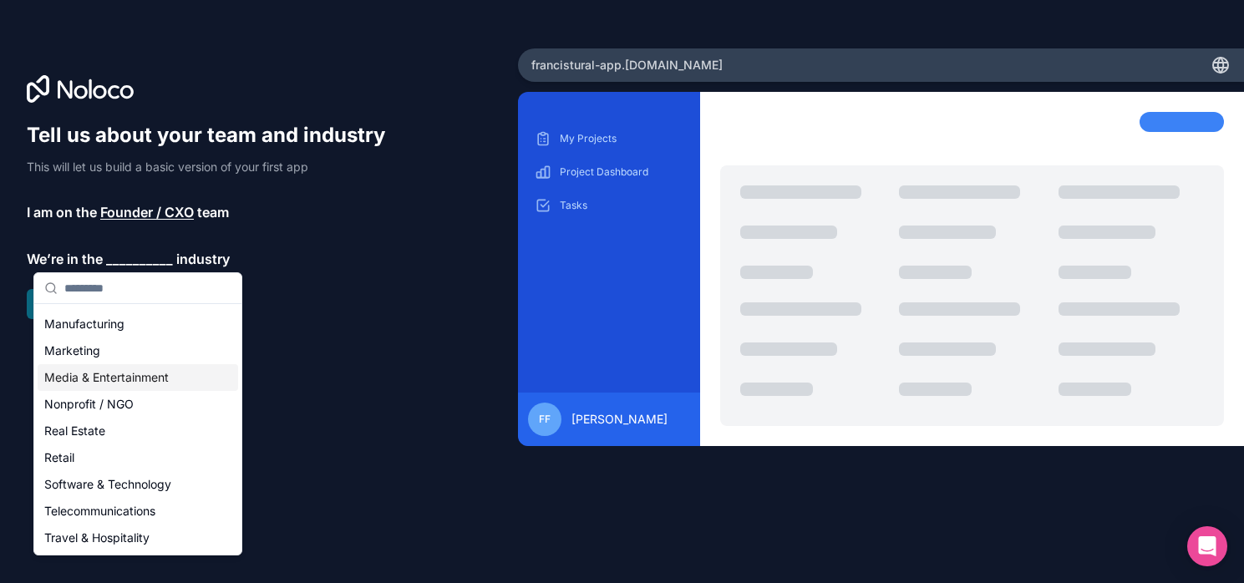
click at [114, 384] on div "Media & Entertainment" at bounding box center [138, 377] width 200 height 27
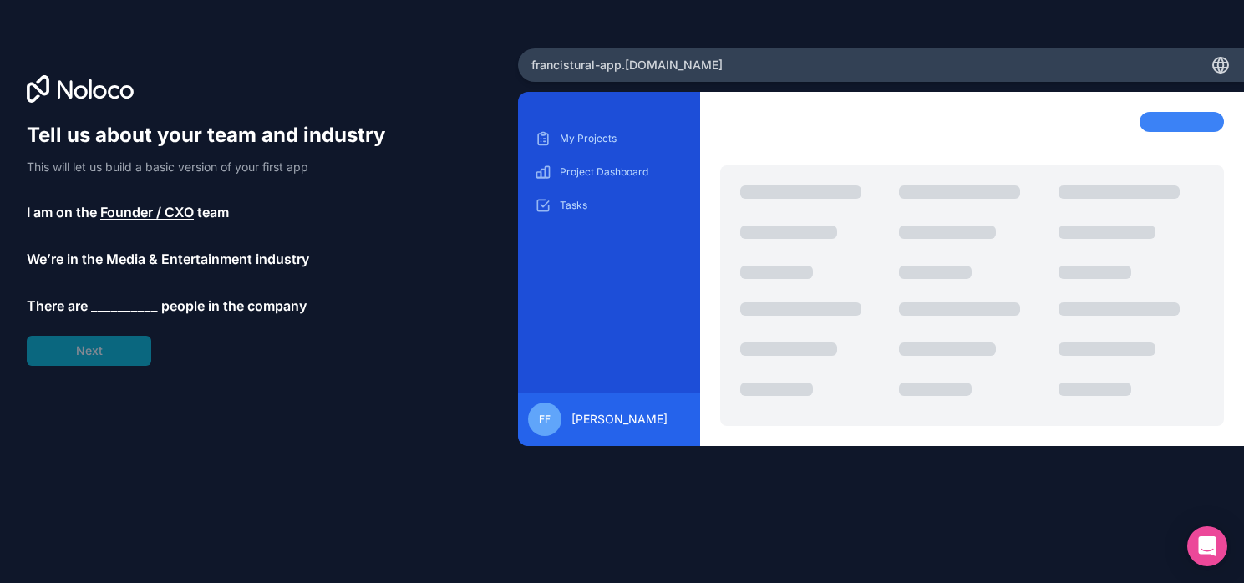
click at [114, 310] on span "__________" at bounding box center [124, 306] width 67 height 20
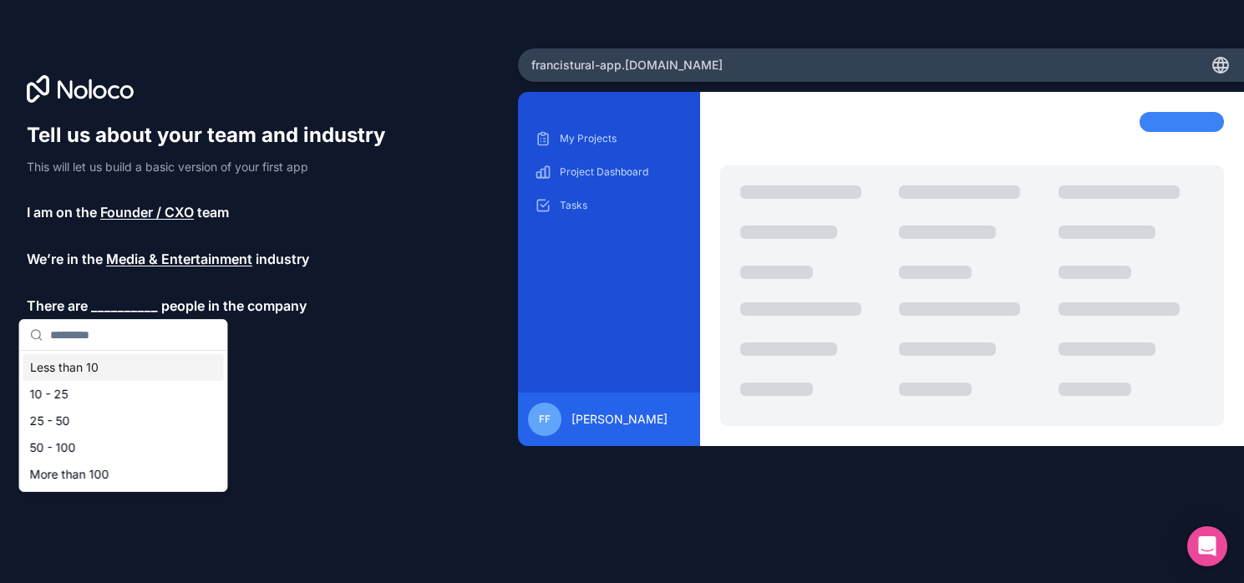
click at [106, 375] on div "Less than 10" at bounding box center [123, 367] width 200 height 27
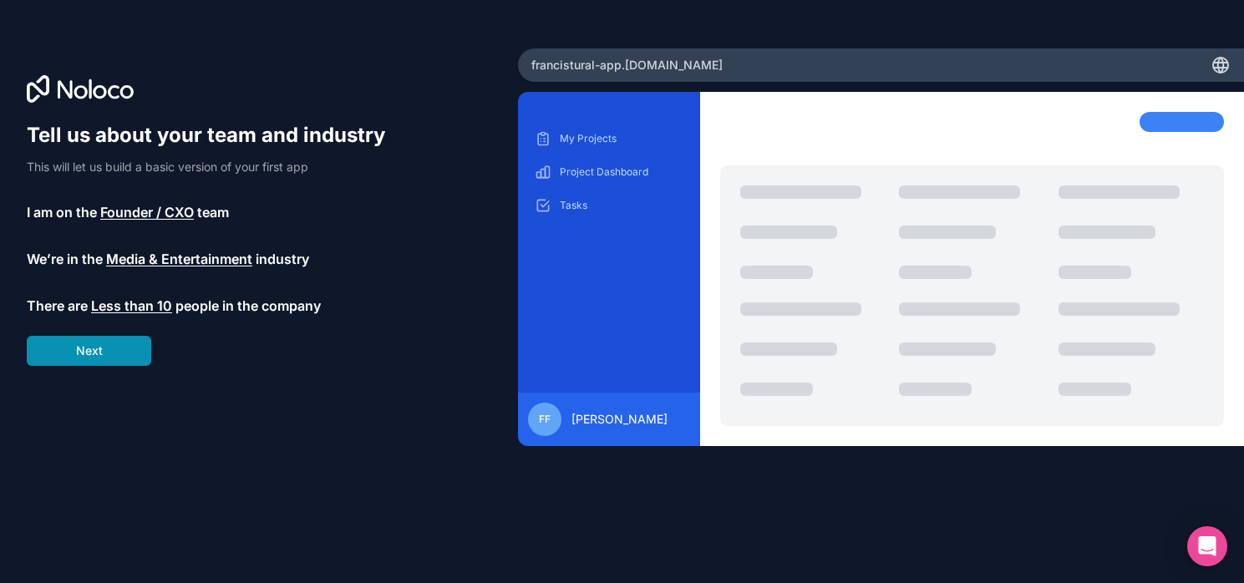
click at [106, 356] on button "Next" at bounding box center [89, 351] width 124 height 30
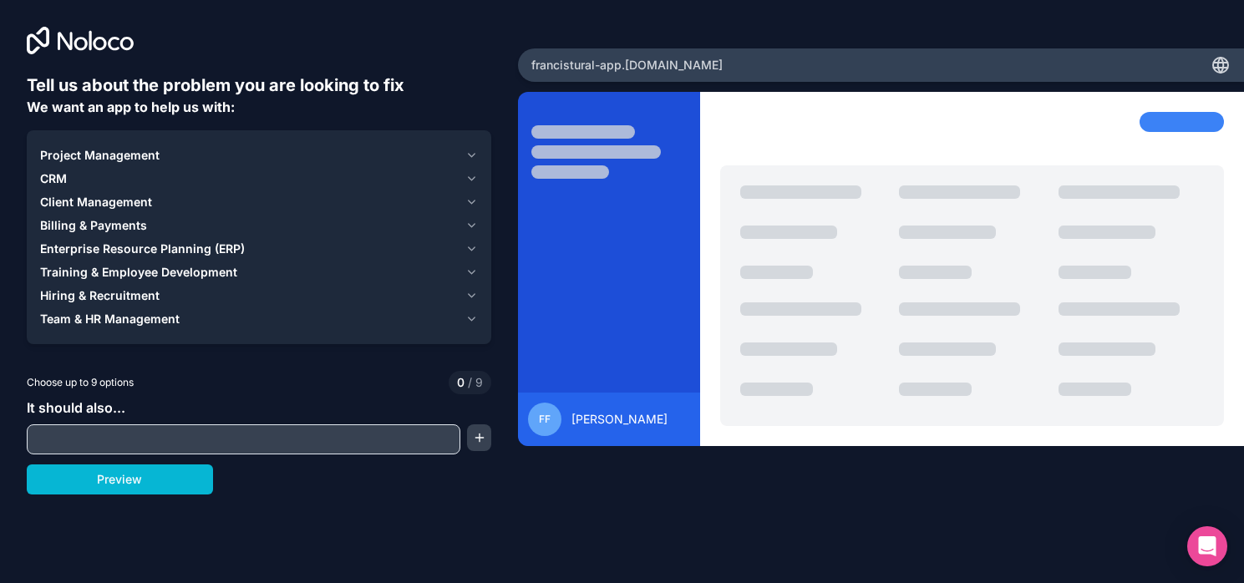
click at [125, 150] on span "Project Management" at bounding box center [99, 155] width 119 height 17
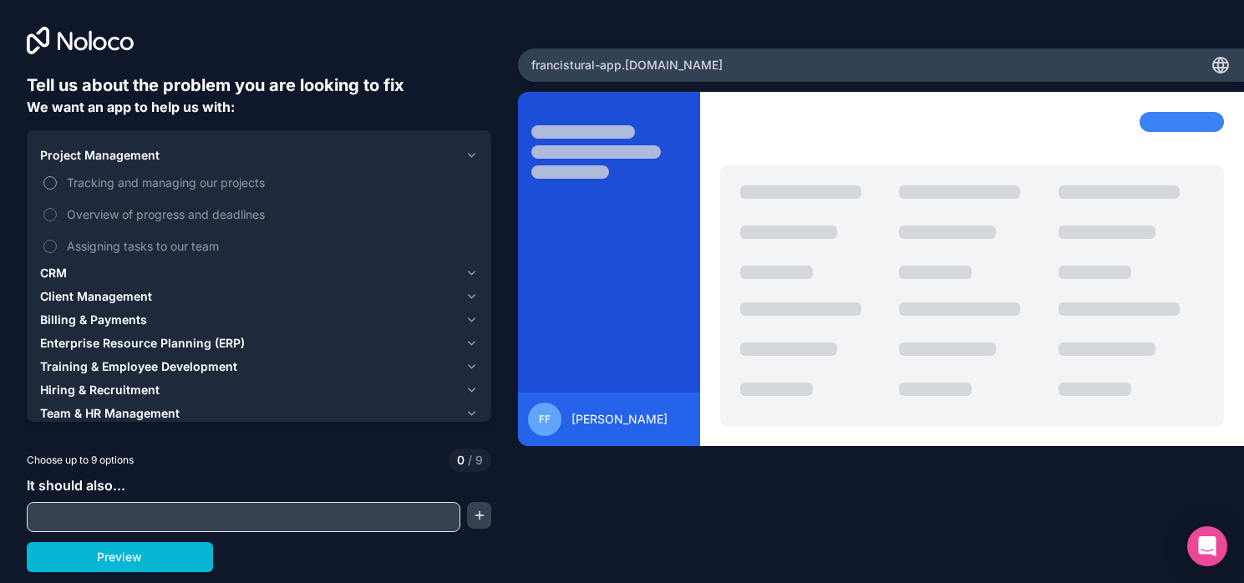
click at [53, 180] on button "Tracking and managing our projects" at bounding box center [49, 182] width 13 height 13
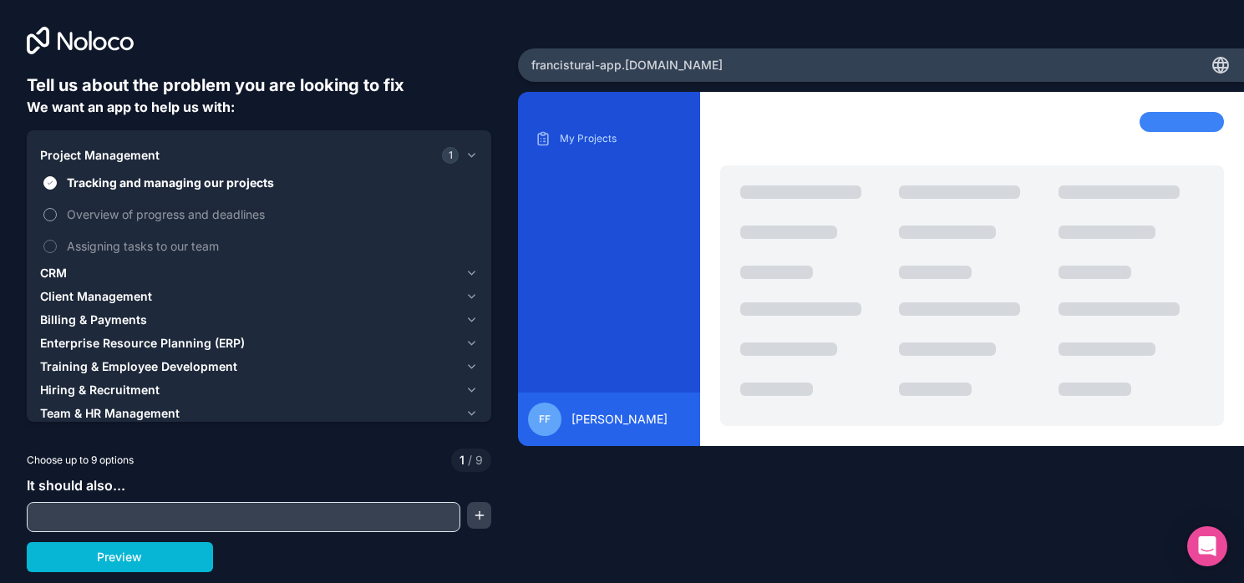
click at [50, 218] on button "Overview of progress and deadlines" at bounding box center [49, 214] width 13 height 13
click at [50, 240] on button "Assigning tasks to our team" at bounding box center [49, 246] width 13 height 13
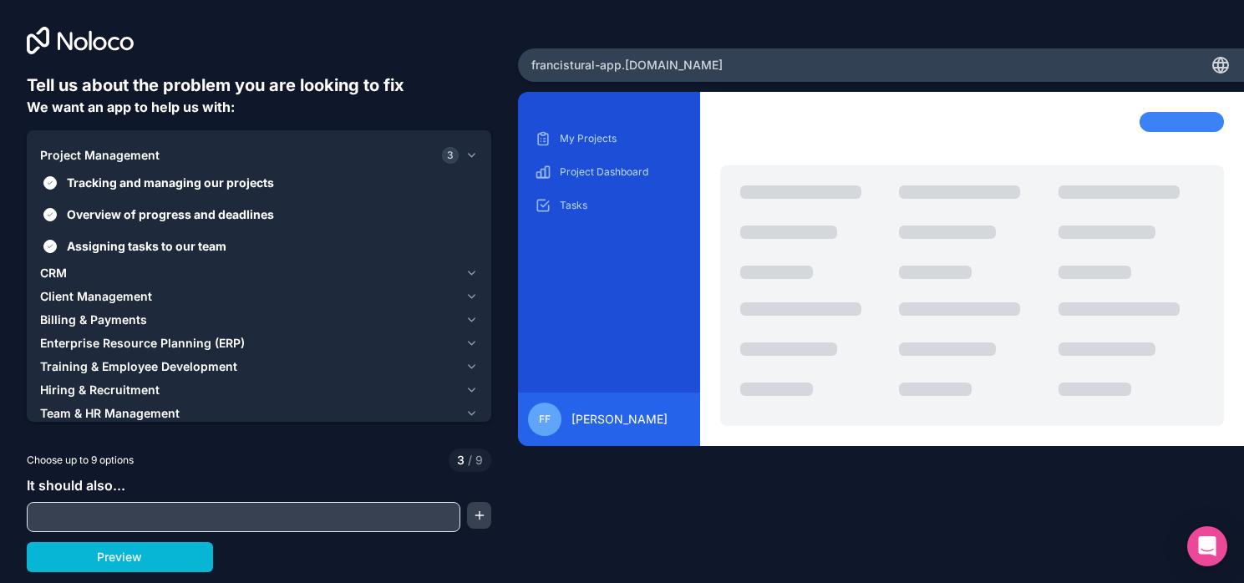
click at [244, 516] on input "text" at bounding box center [243, 516] width 425 height 23
paste input "**********"
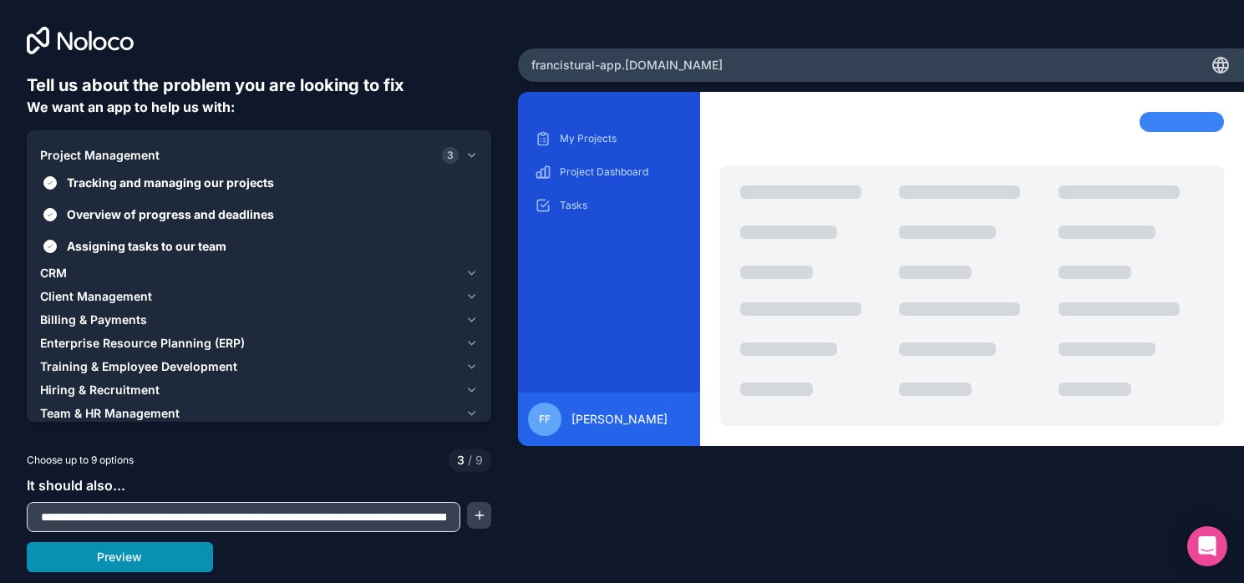
type input "**********"
click at [189, 555] on button "Preview" at bounding box center [120, 557] width 186 height 30
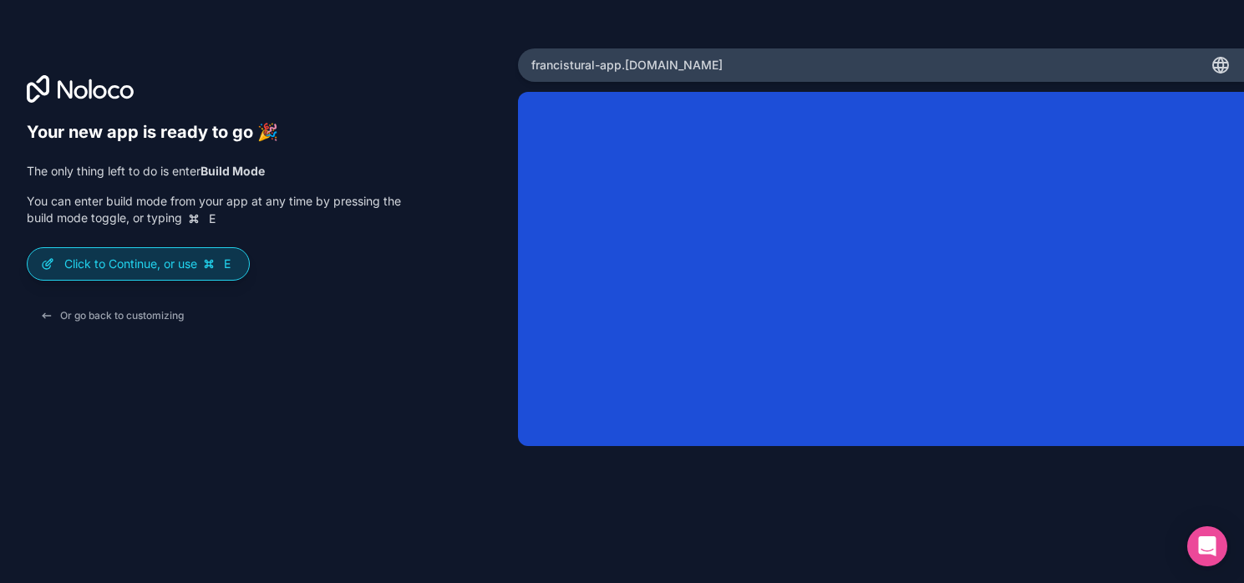
click at [212, 266] on icon at bounding box center [209, 265] width 8 height 8
